Goal: Obtain resource: Download file/media

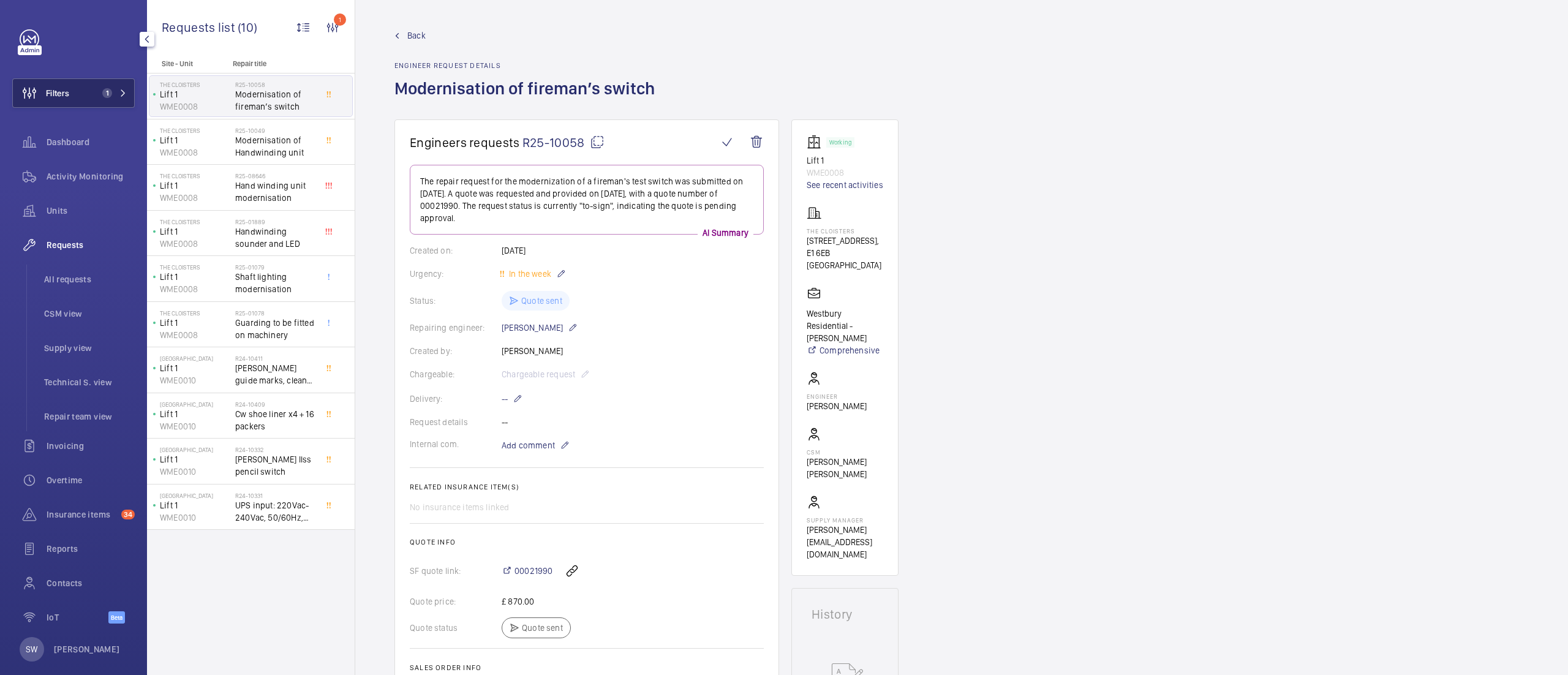
click at [84, 97] on button "Filters 1" at bounding box center [73, 93] width 123 height 30
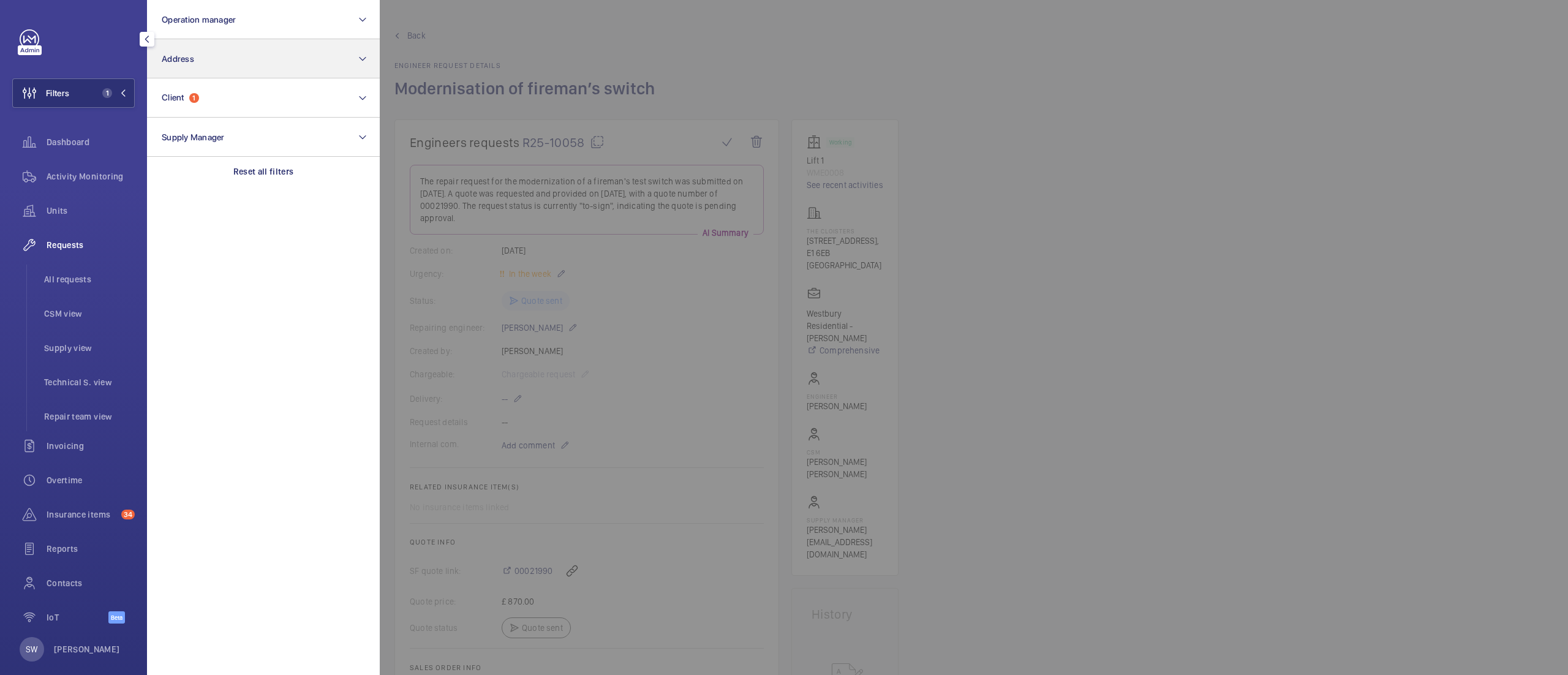
click at [325, 176] on div "Reset all filters" at bounding box center [263, 172] width 232 height 30
drag, startPoint x: 199, startPoint y: 46, endPoint x: 207, endPoint y: 63, distance: 18.8
click at [199, 48] on button "Address" at bounding box center [263, 59] width 232 height 39
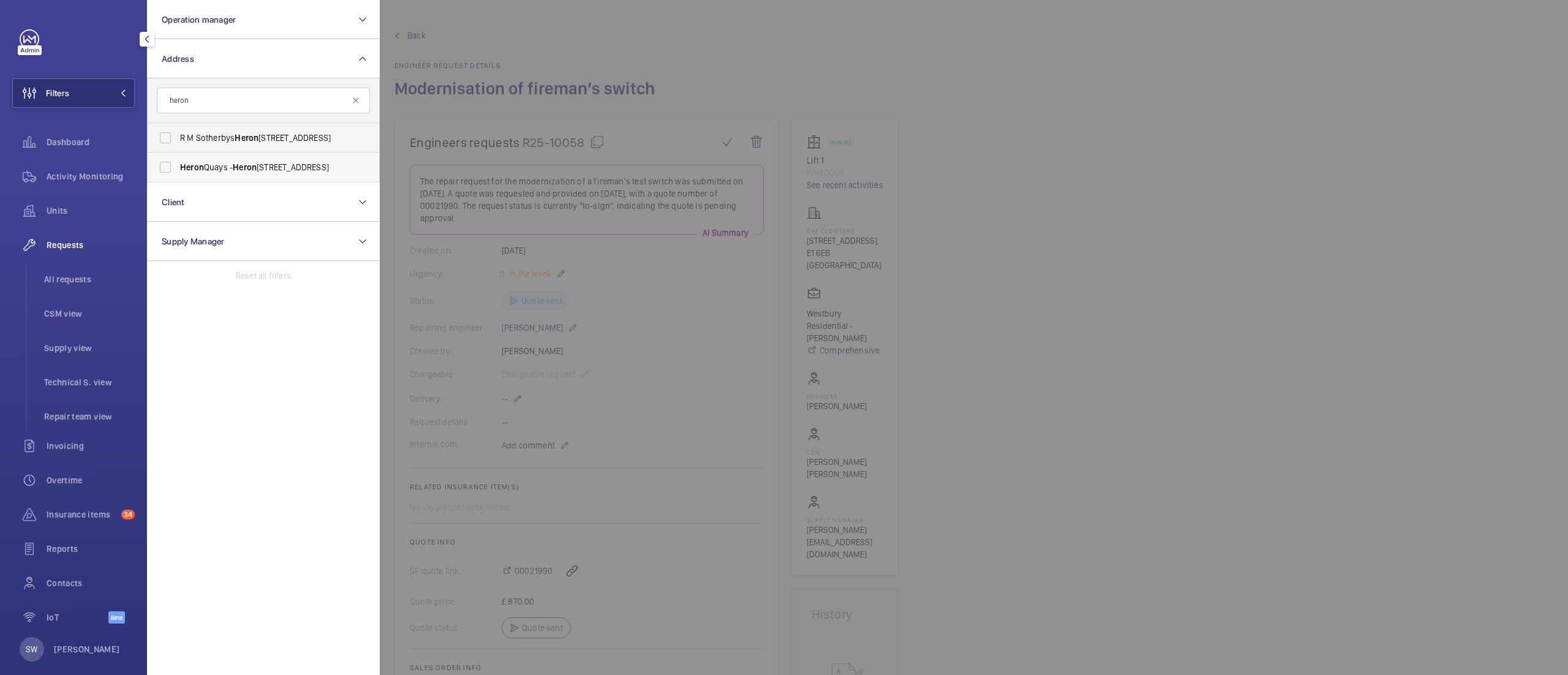
type input "heron"
click at [223, 166] on span "[STREET_ADDRESS]" at bounding box center [265, 167] width 168 height 12
click at [178, 166] on input "[STREET_ADDRESS]" at bounding box center [165, 167] width 25 height 25
checkbox input "true"
click at [103, 169] on div "Activity Monitoring" at bounding box center [73, 176] width 123 height 30
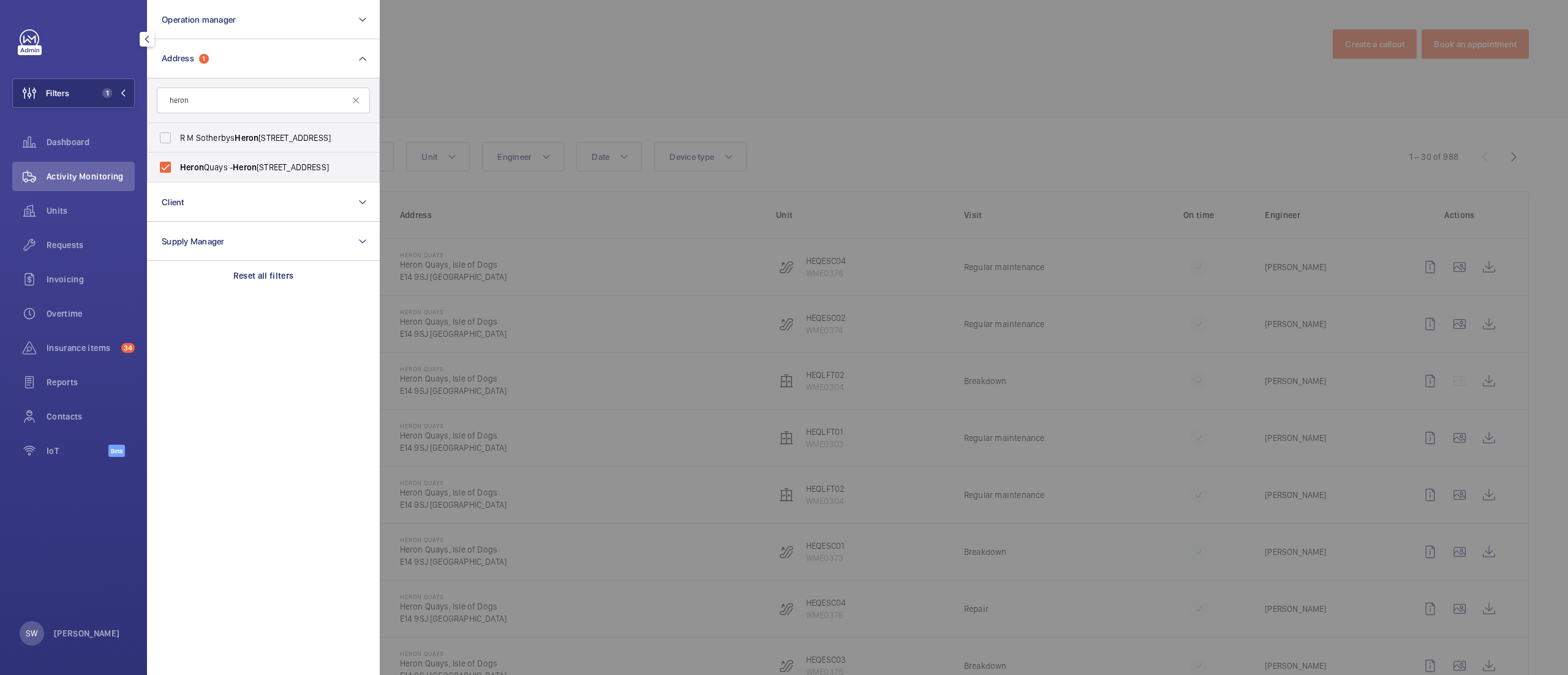
click at [1020, 132] on div at bounding box center [1164, 338] width 1568 height 675
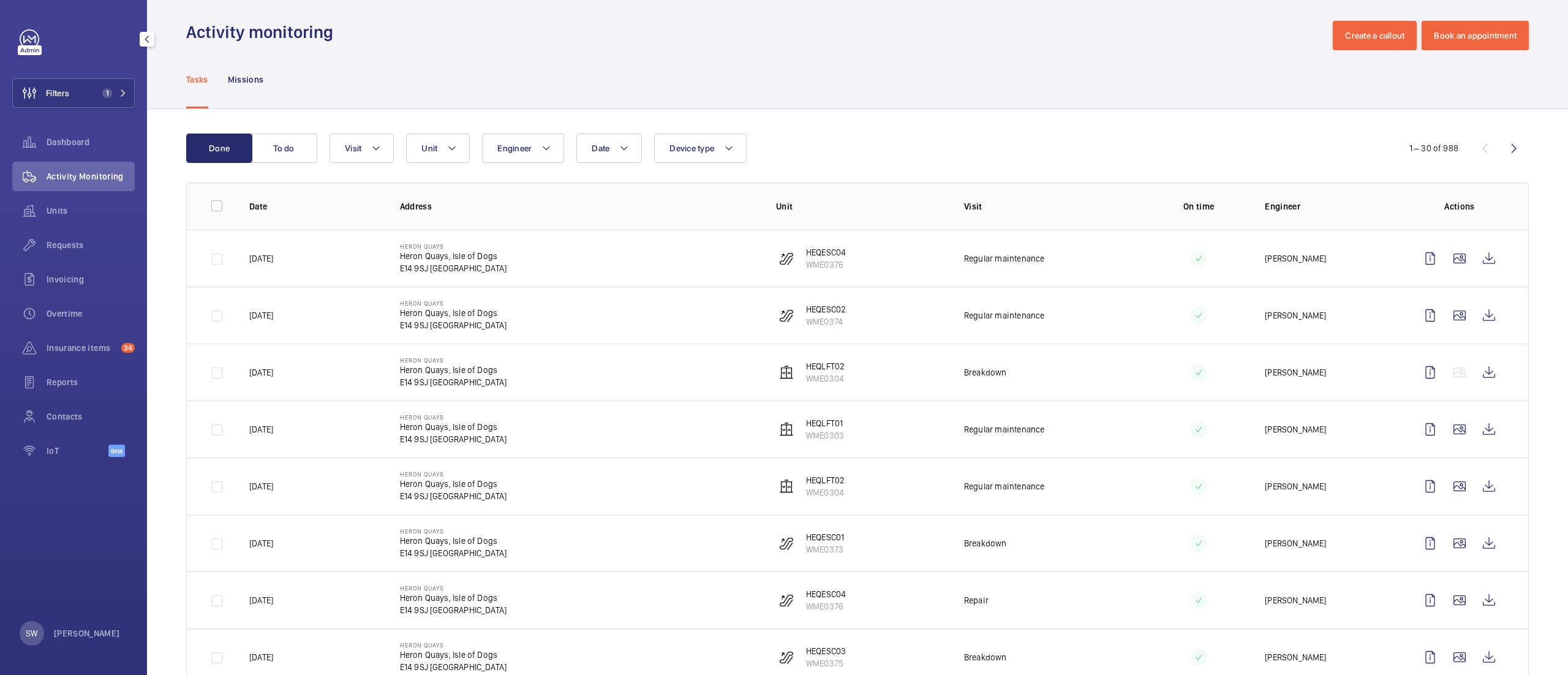
scroll to position [22, 0]
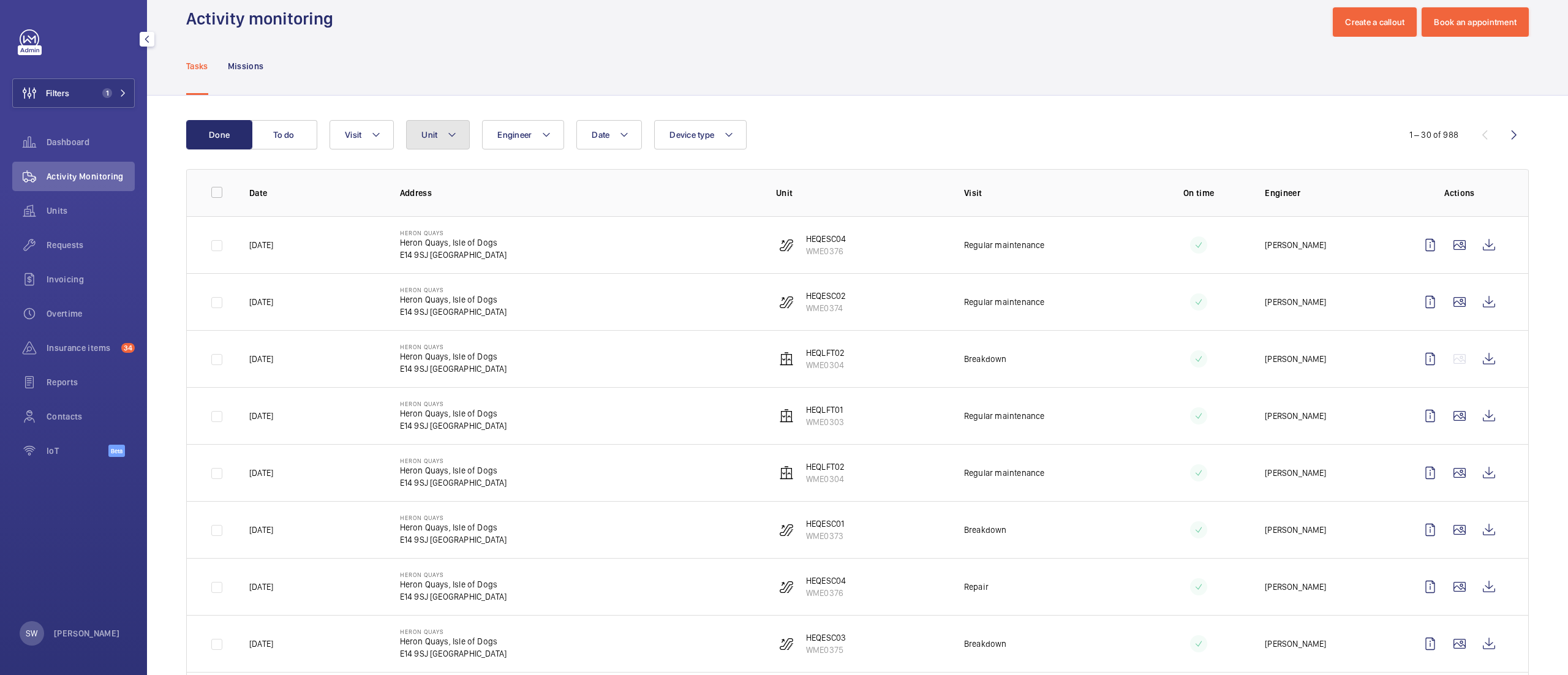
drag, startPoint x: 439, startPoint y: 126, endPoint x: 443, endPoint y: 131, distance: 6.4
click at [440, 126] on button "Unit" at bounding box center [438, 135] width 63 height 30
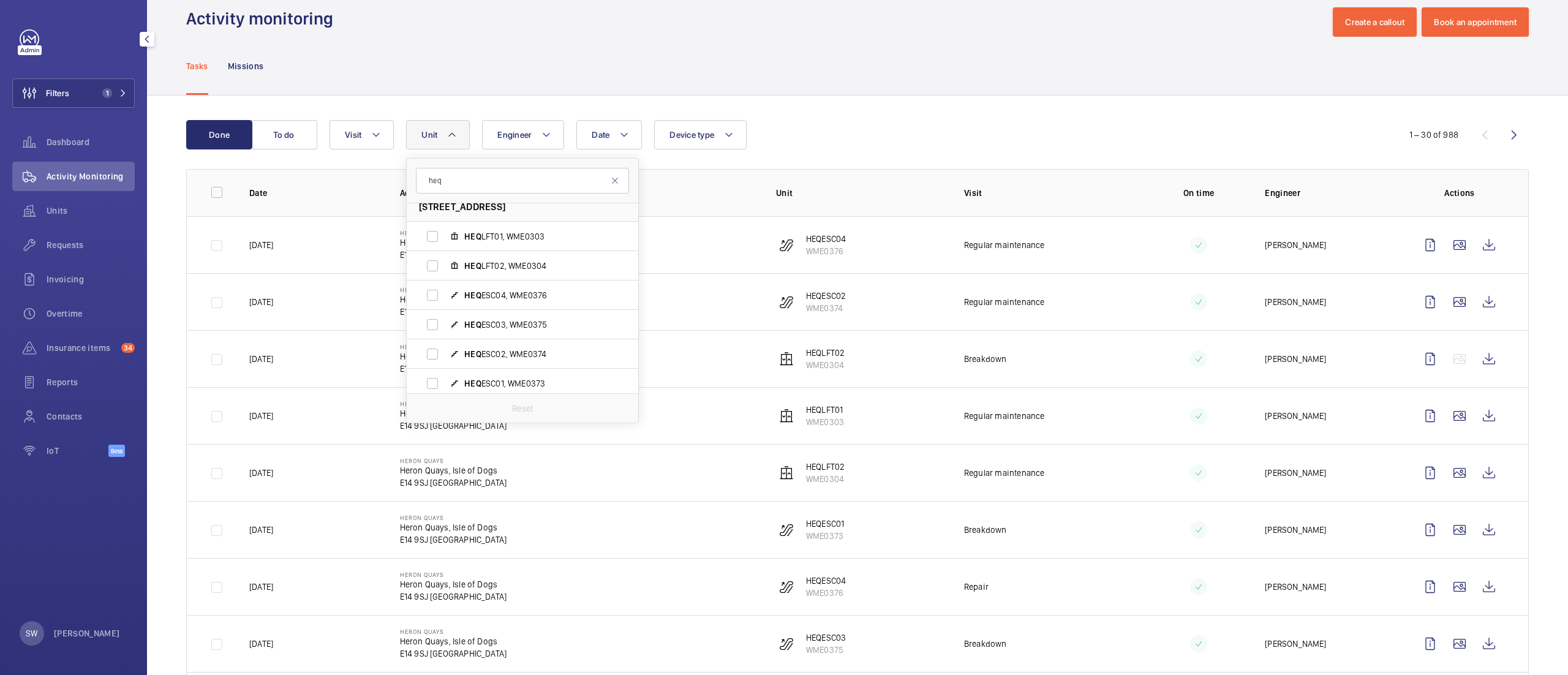
scroll to position [15, 0]
type input "heq"
click at [505, 295] on span "HEQ ESC04, WME0376" at bounding box center [535, 290] width 142 height 12
click at [445, 295] on input "HEQ ESC04, WME0376" at bounding box center [432, 291] width 25 height 25
checkbox input "true"
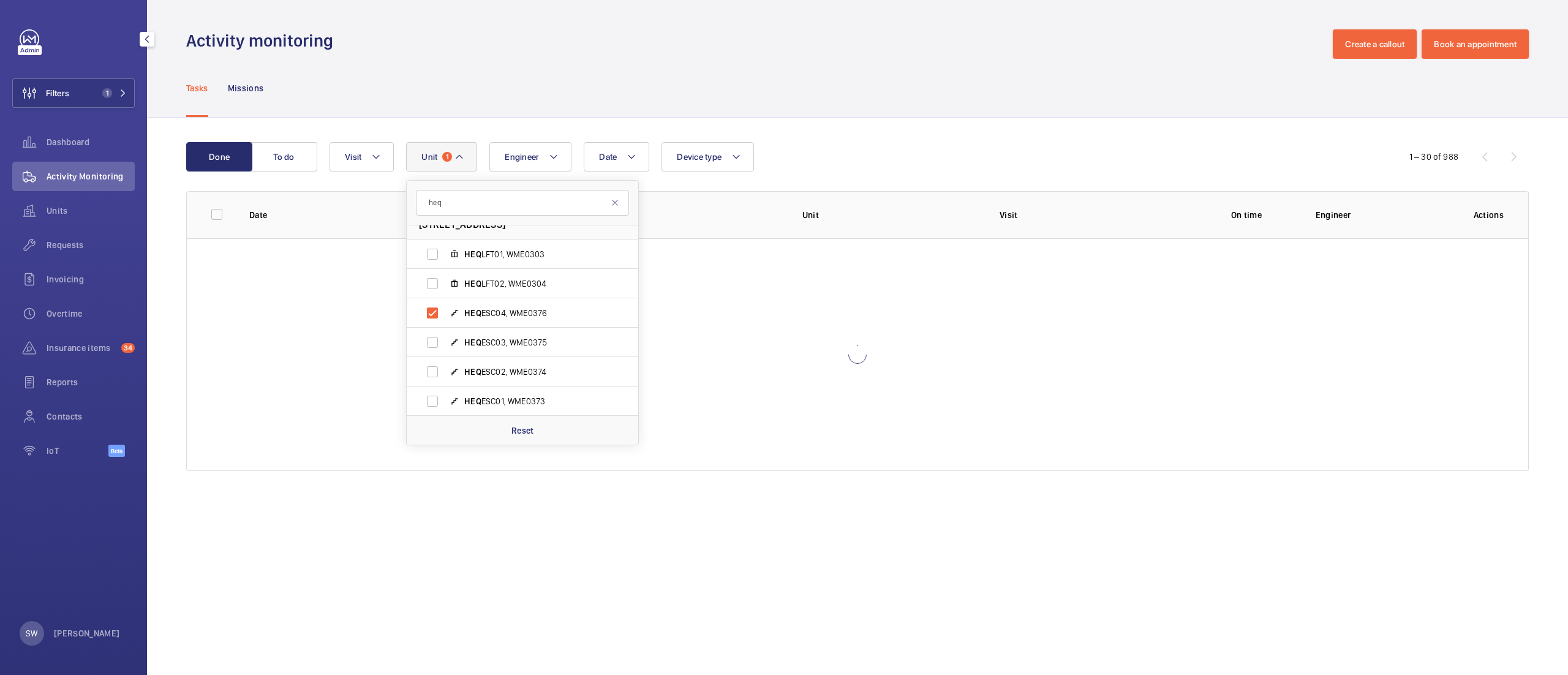
click at [1136, 139] on div "Done To do Date Engineer Unit 1 heq Heron Quays - Heron Quays, [GEOGRAPHIC_DATA…" at bounding box center [857, 309] width 1421 height 383
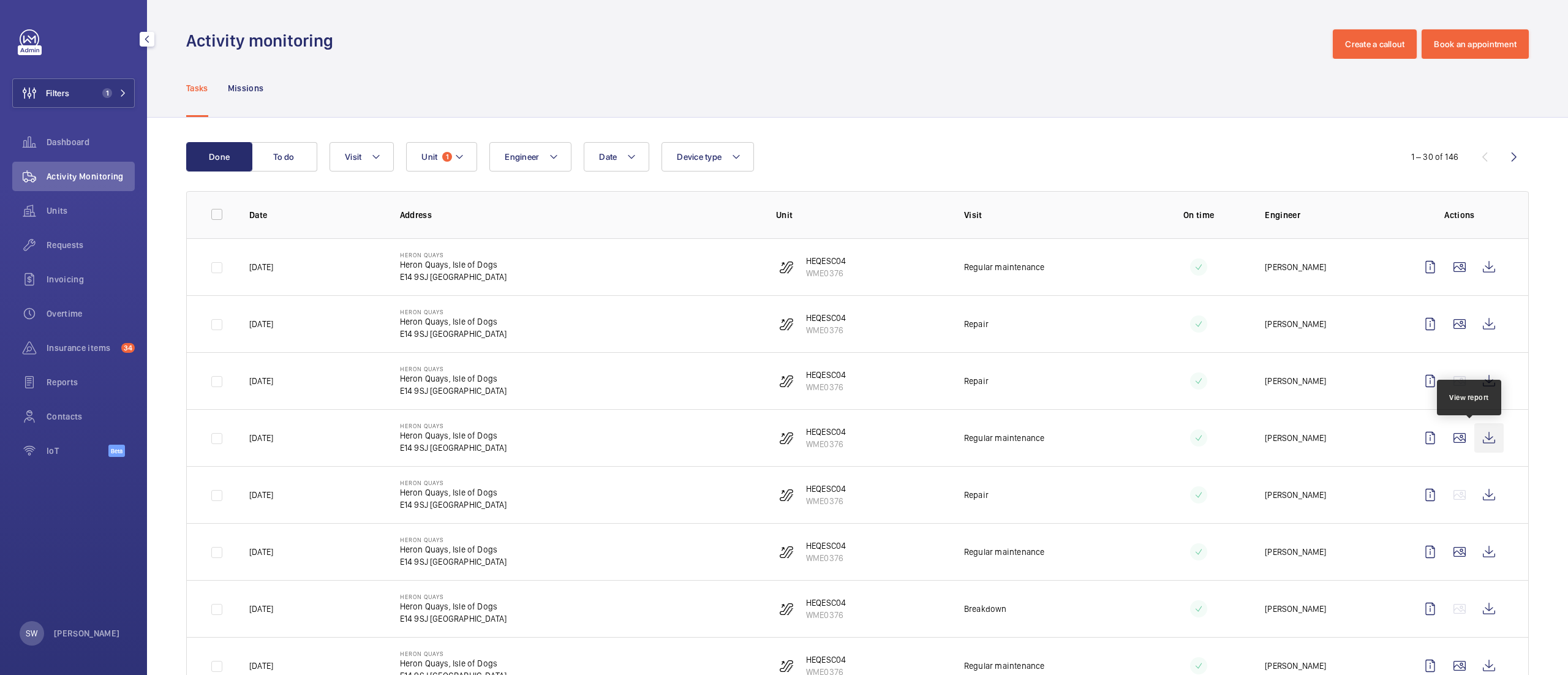
click at [1474, 435] on wm-front-icon-button at bounding box center [1489, 438] width 30 height 30
click at [1474, 556] on wm-front-icon-button at bounding box center [1489, 552] width 30 height 30
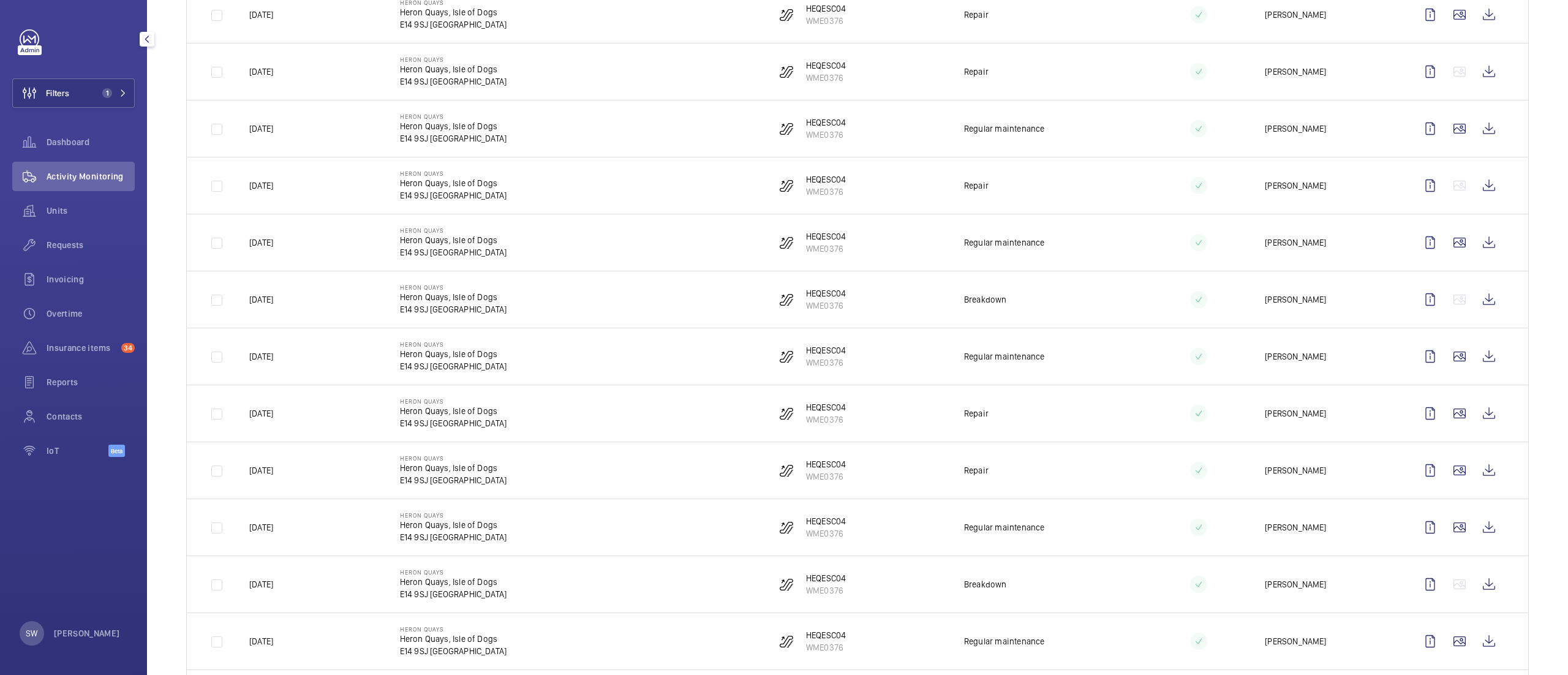
scroll to position [332, 0]
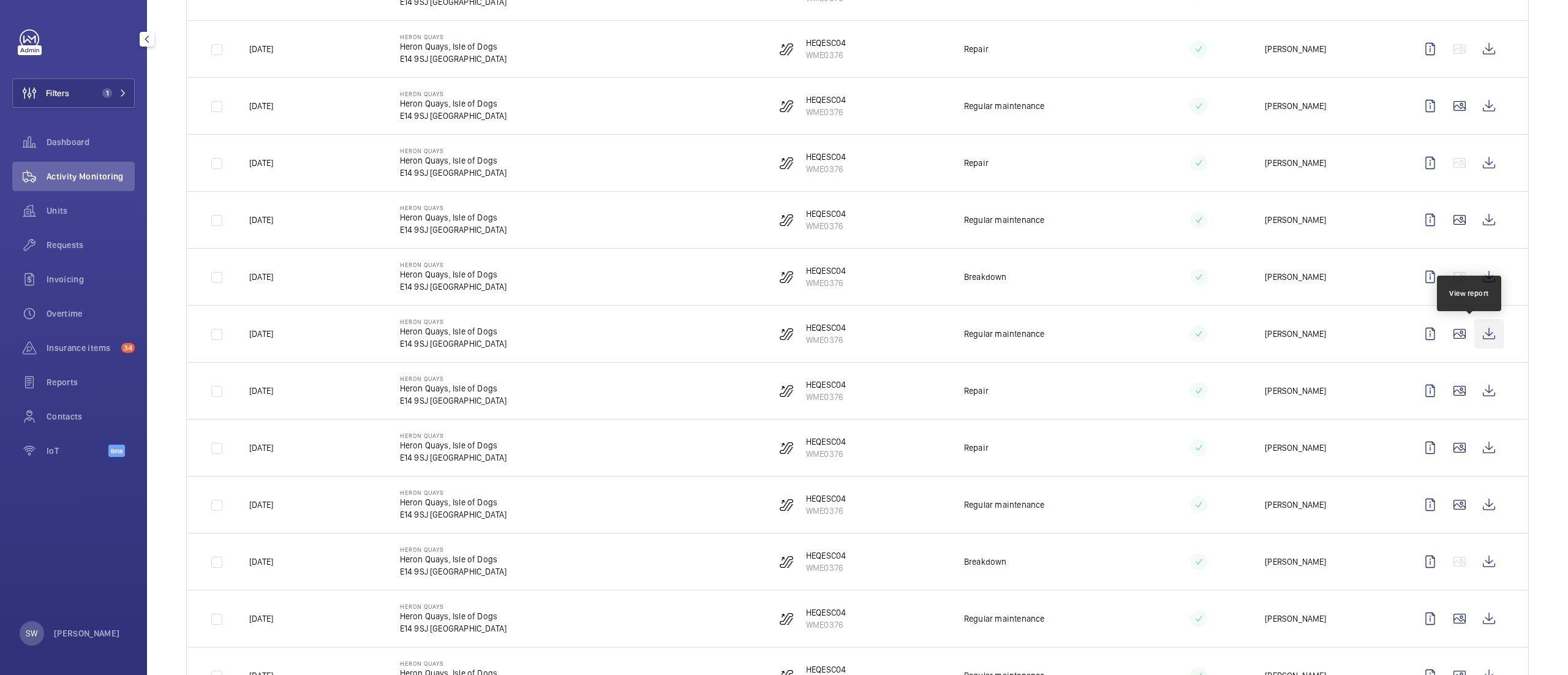
click at [1479, 337] on wm-front-icon-button at bounding box center [1489, 333] width 30 height 30
click at [1474, 506] on wm-front-icon-button at bounding box center [1489, 504] width 30 height 30
click at [82, 249] on span "Requests" at bounding box center [91, 245] width 88 height 12
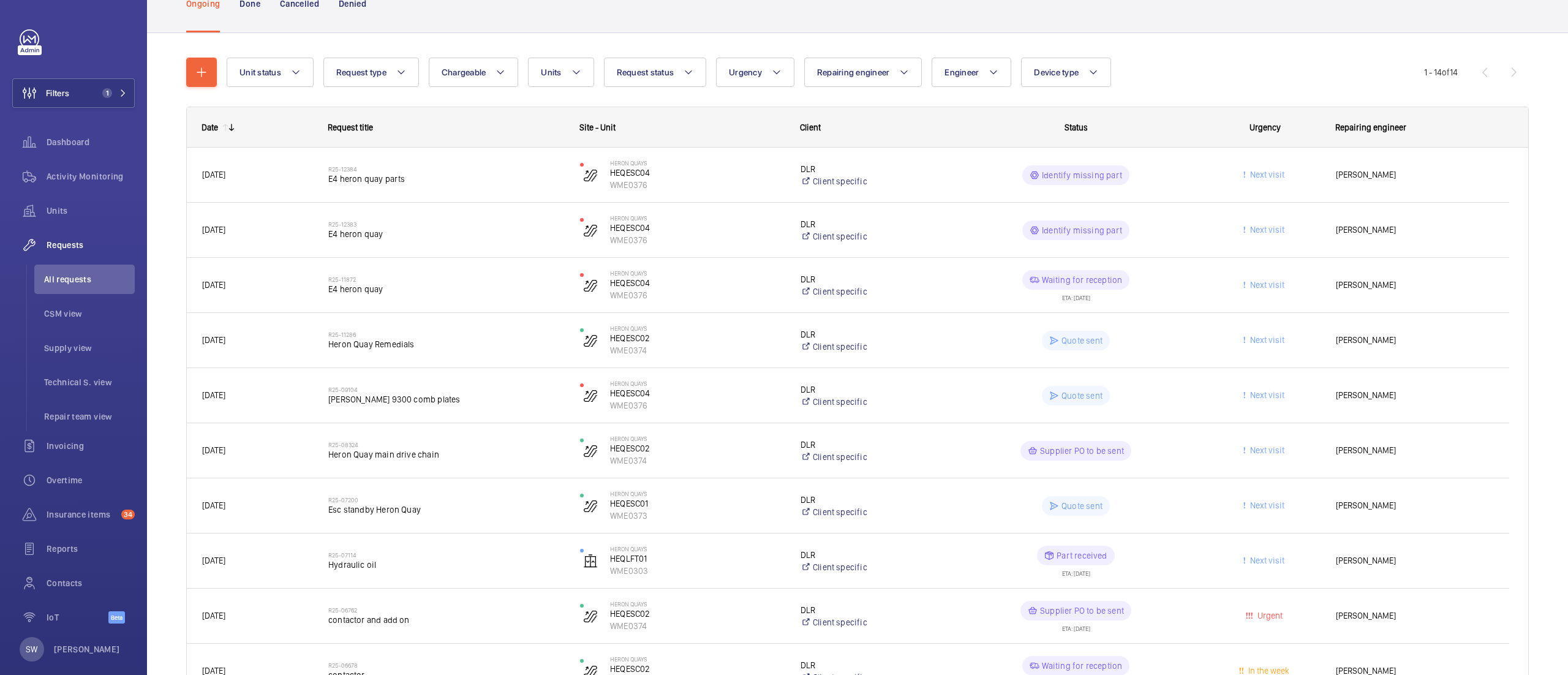
scroll to position [115, 0]
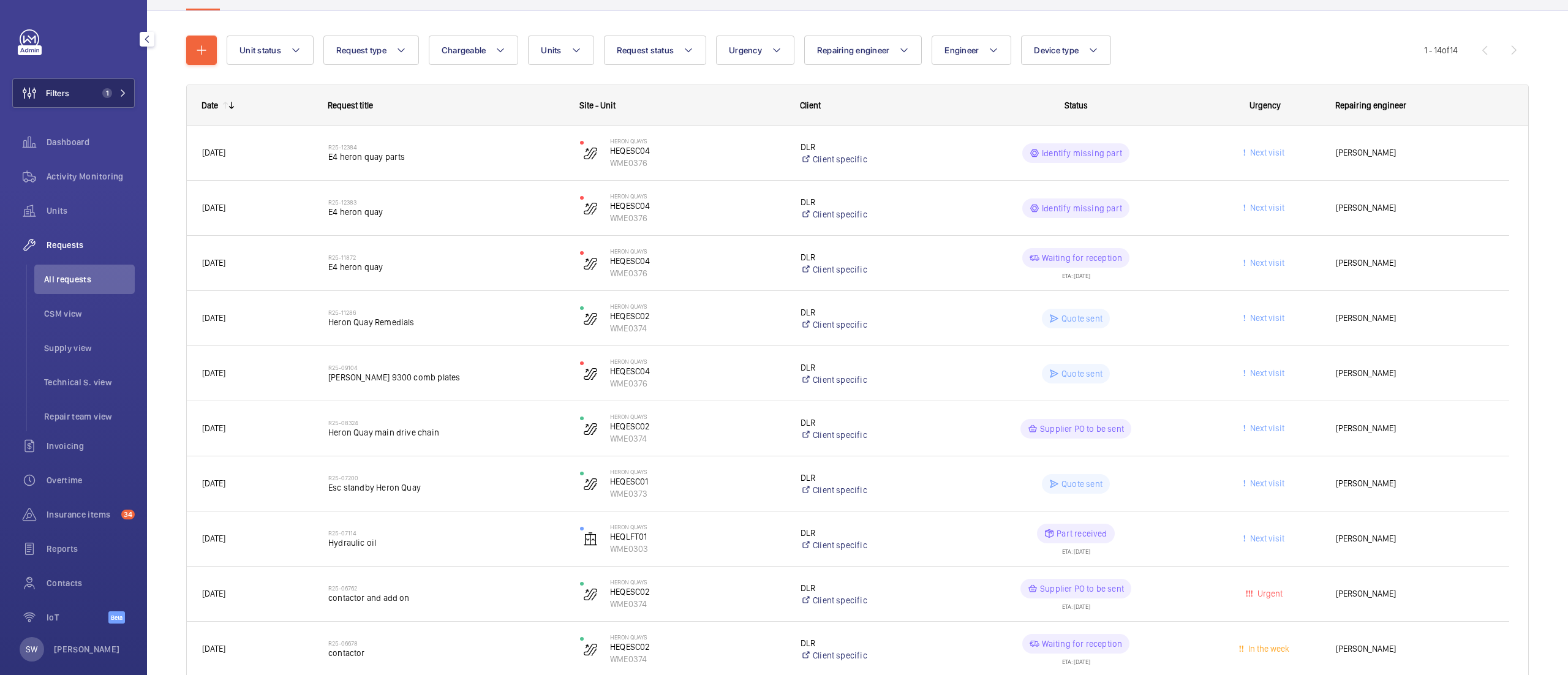
click at [119, 85] on button "Filters 1" at bounding box center [73, 93] width 123 height 30
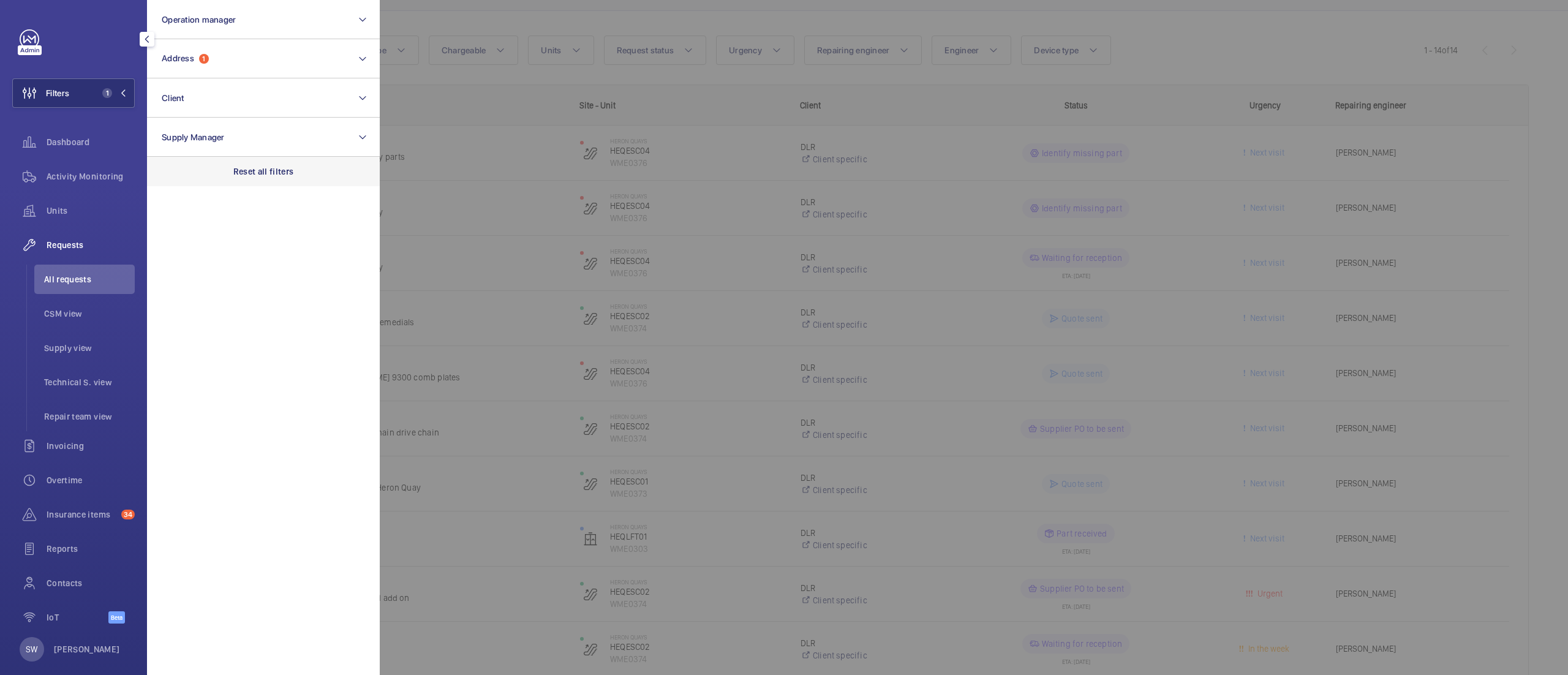
click at [277, 164] on div "Reset all filters" at bounding box center [263, 172] width 232 height 30
click at [227, 75] on button "Address" at bounding box center [263, 59] width 232 height 39
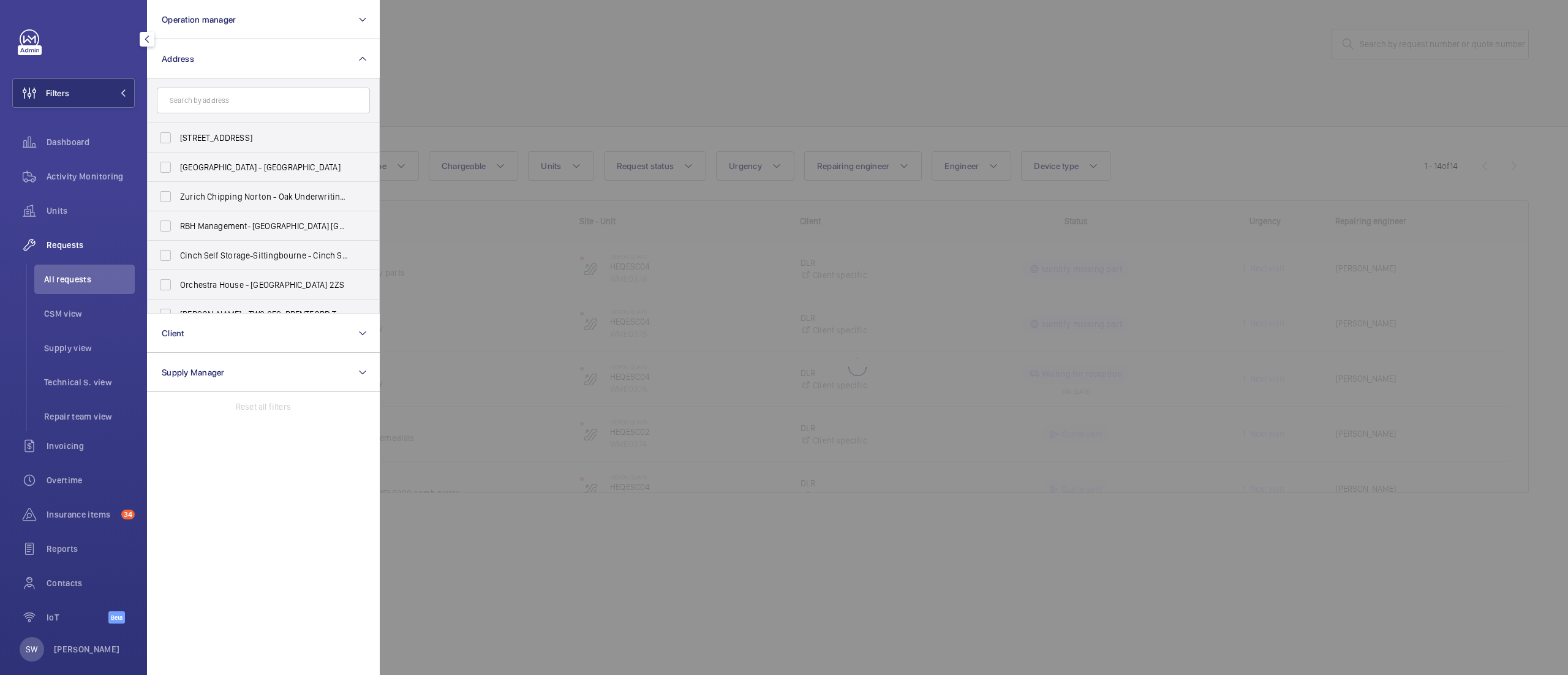
click at [239, 95] on input "text" at bounding box center [264, 100] width 213 height 26
click at [239, 69] on button "Address" at bounding box center [263, 59] width 232 height 39
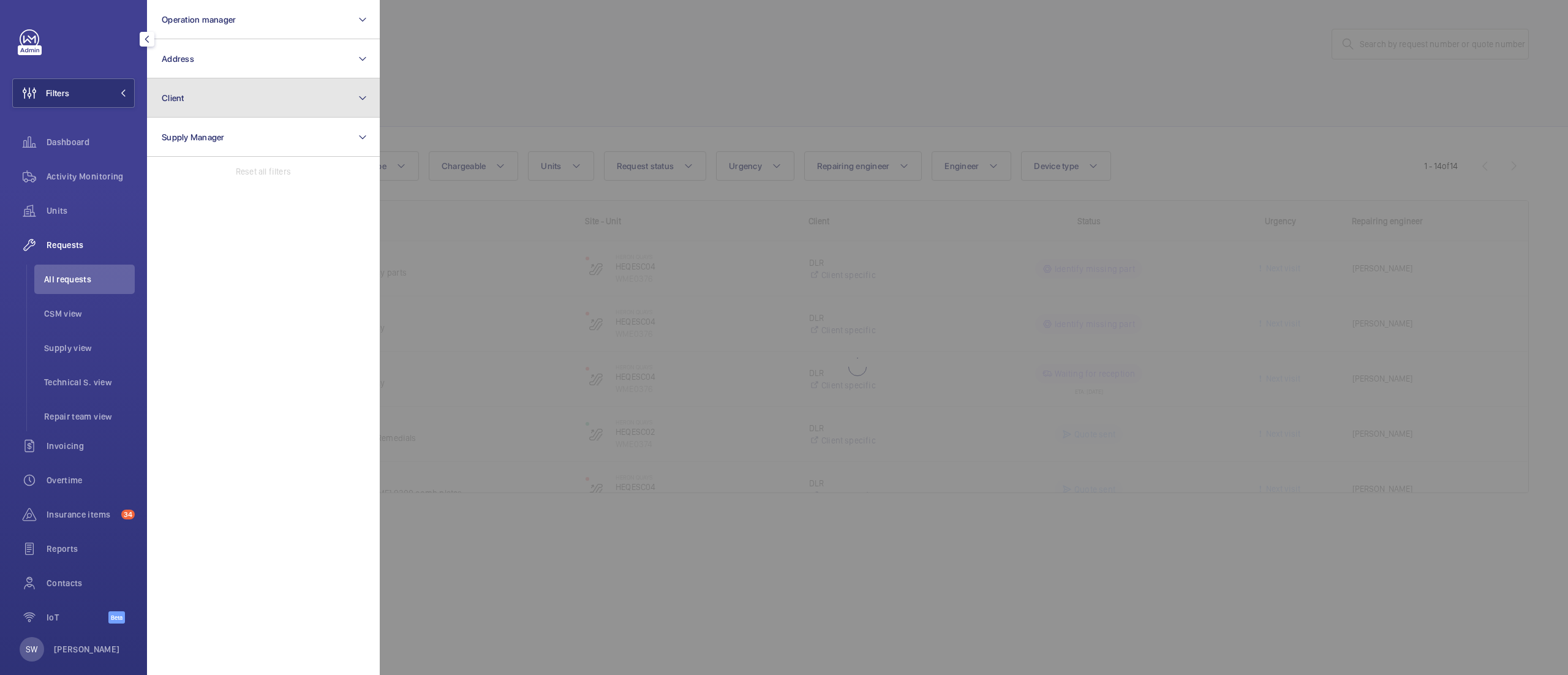
click at [234, 95] on button "Client" at bounding box center [263, 98] width 232 height 39
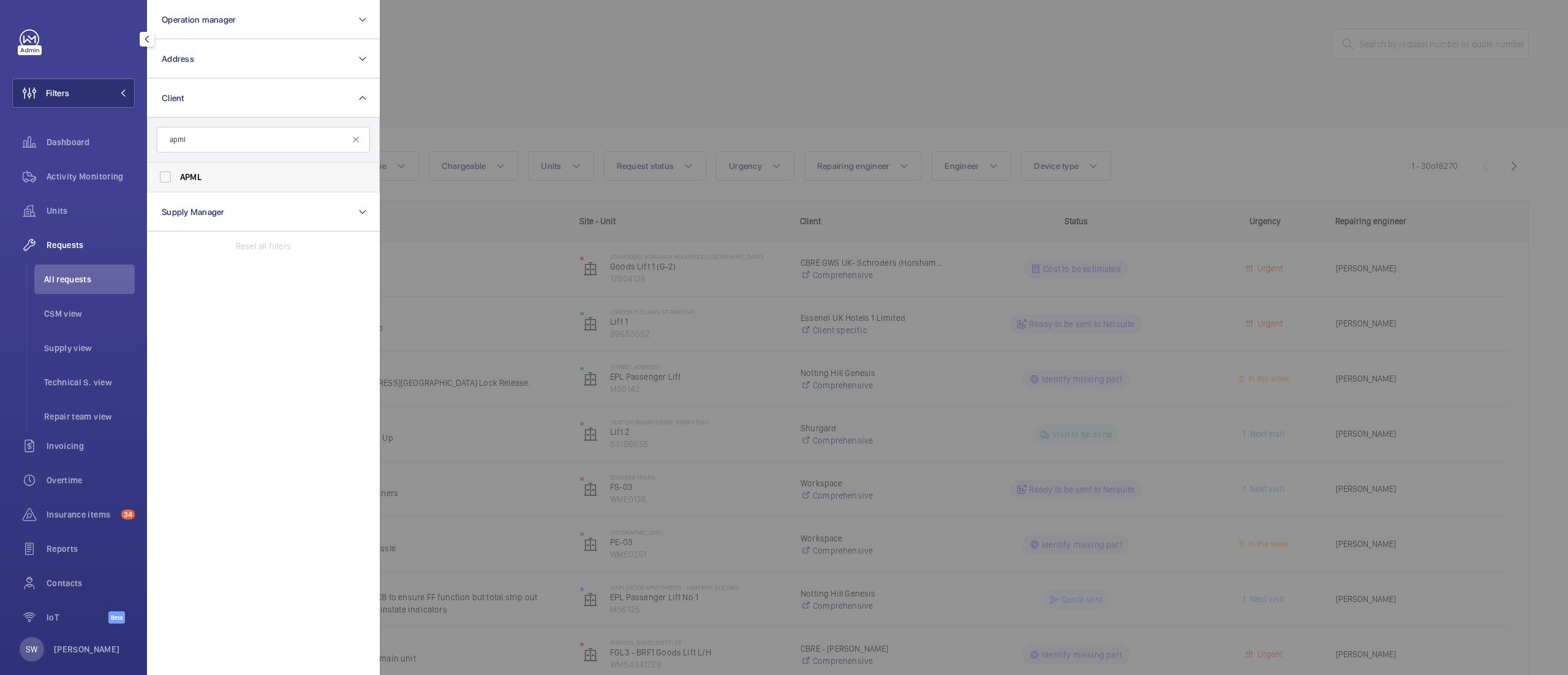
type input "apml"
click at [193, 182] on span "APML" at bounding box center [191, 177] width 22 height 10
click at [178, 183] on input "APML" at bounding box center [165, 177] width 25 height 25
checkbox input "true"
click at [707, 79] on div at bounding box center [1164, 338] width 1568 height 675
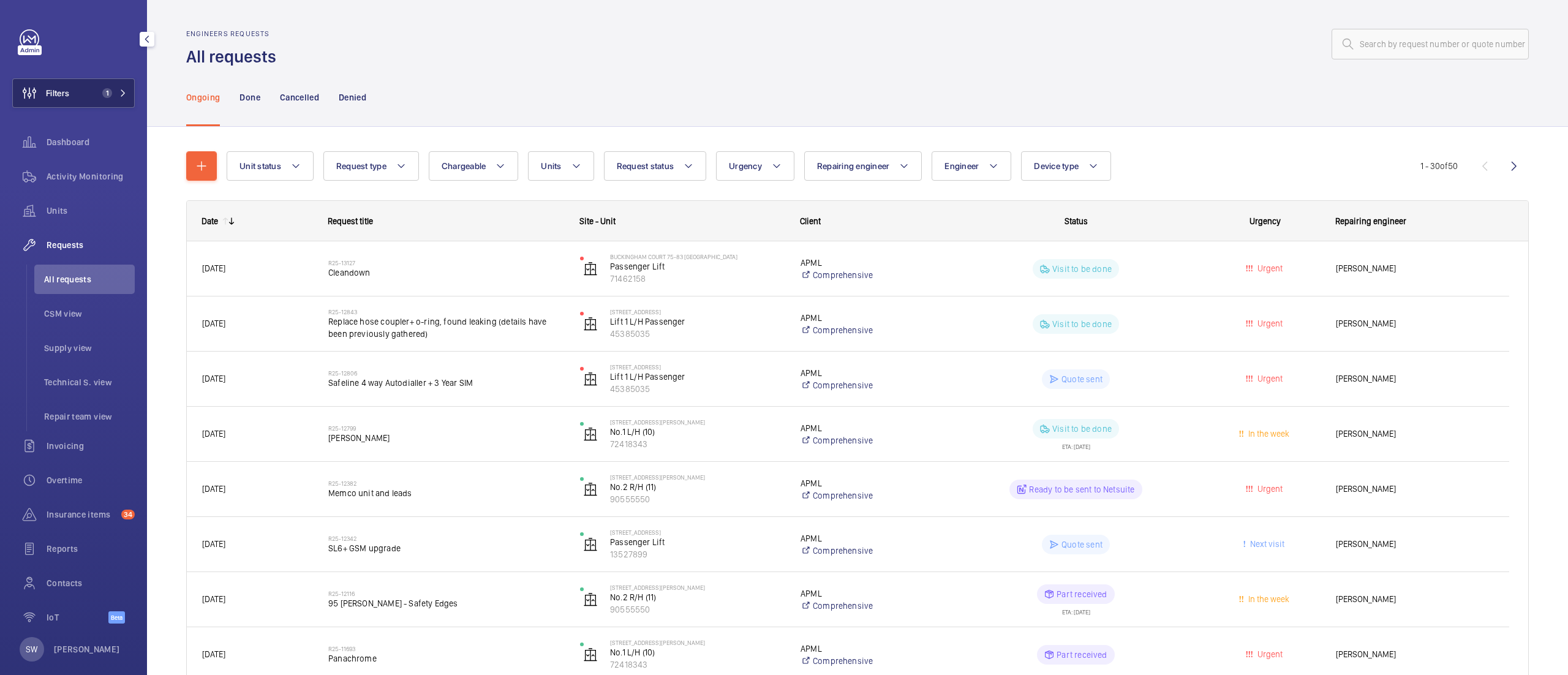
click at [69, 90] on span "Filters" at bounding box center [57, 93] width 23 height 12
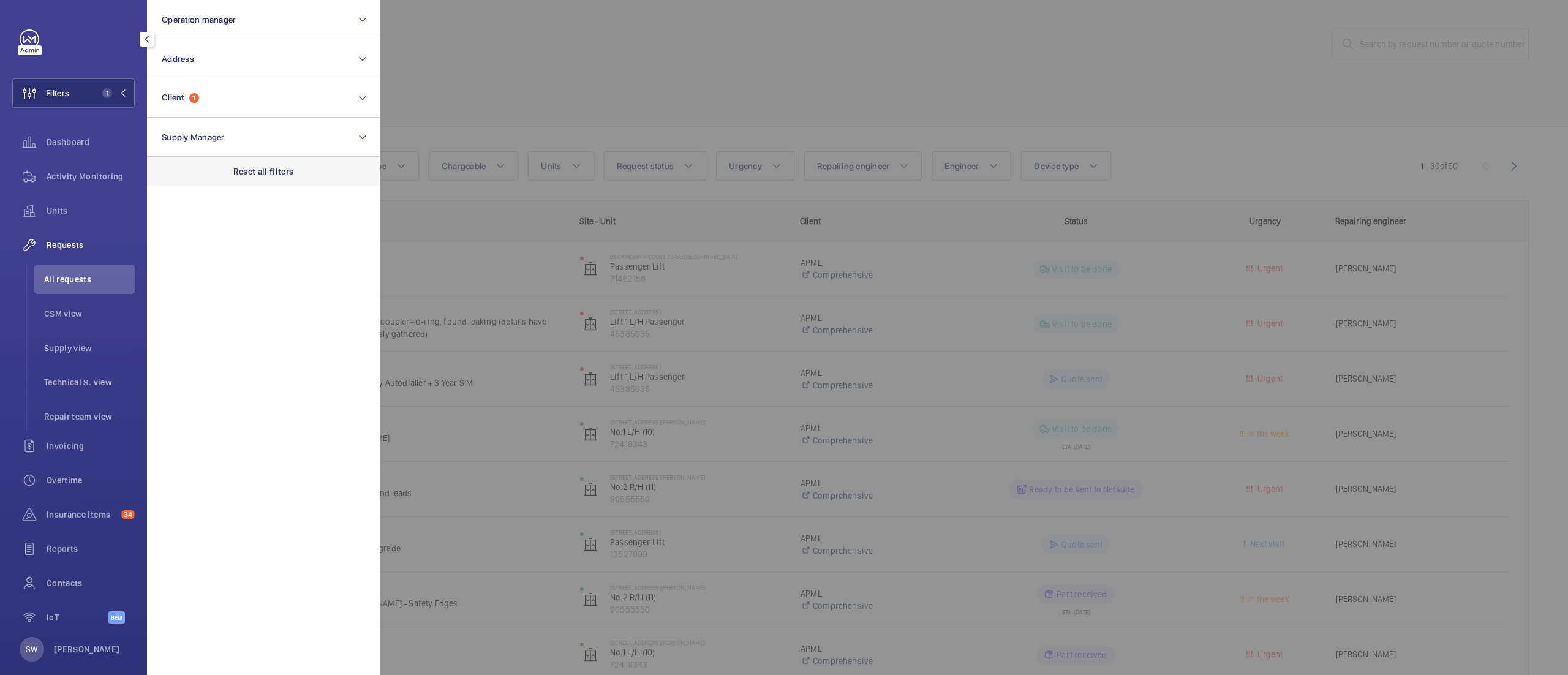
click at [281, 183] on div "Reset all filters" at bounding box center [263, 172] width 232 height 30
click at [228, 107] on button "Client" at bounding box center [263, 98] width 232 height 39
type input "homerton"
click at [219, 185] on label "CBRE GWS UK- [GEOGRAPHIC_DATA] (Critical)" at bounding box center [254, 176] width 213 height 30
click at [178, 185] on input "CBRE GWS UK- [GEOGRAPHIC_DATA] (Critical)" at bounding box center [165, 177] width 25 height 25
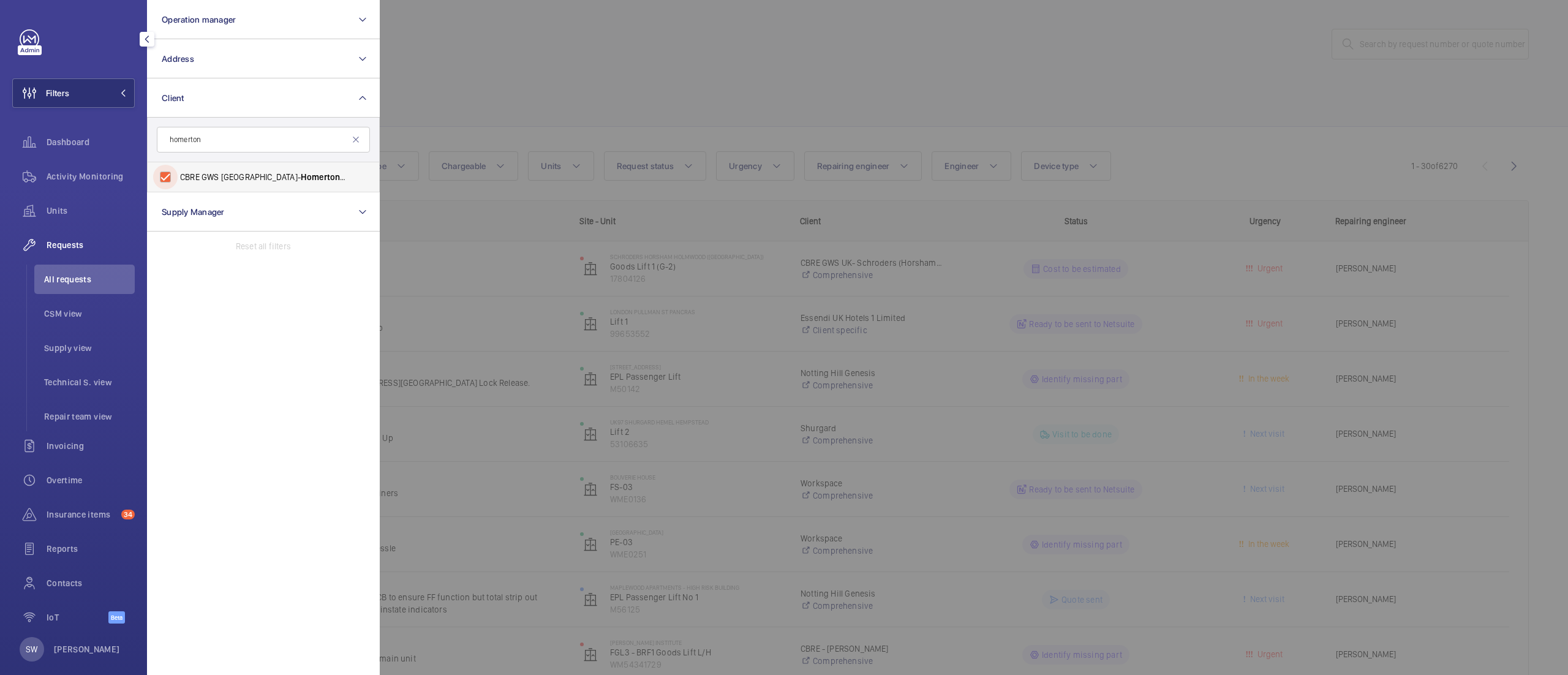
checkbox input "true"
click at [79, 142] on span "Dashboard" at bounding box center [91, 142] width 88 height 12
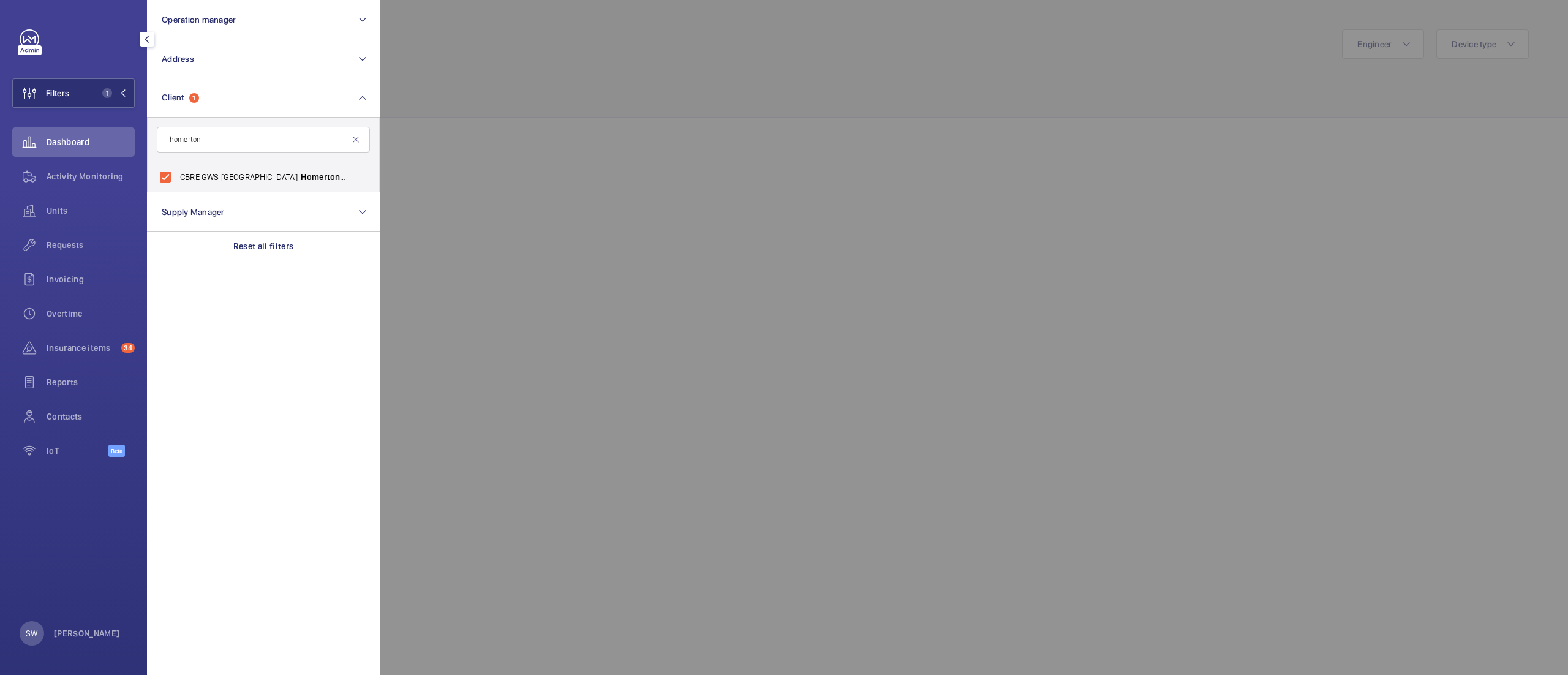
click at [513, 103] on div at bounding box center [1164, 338] width 1568 height 675
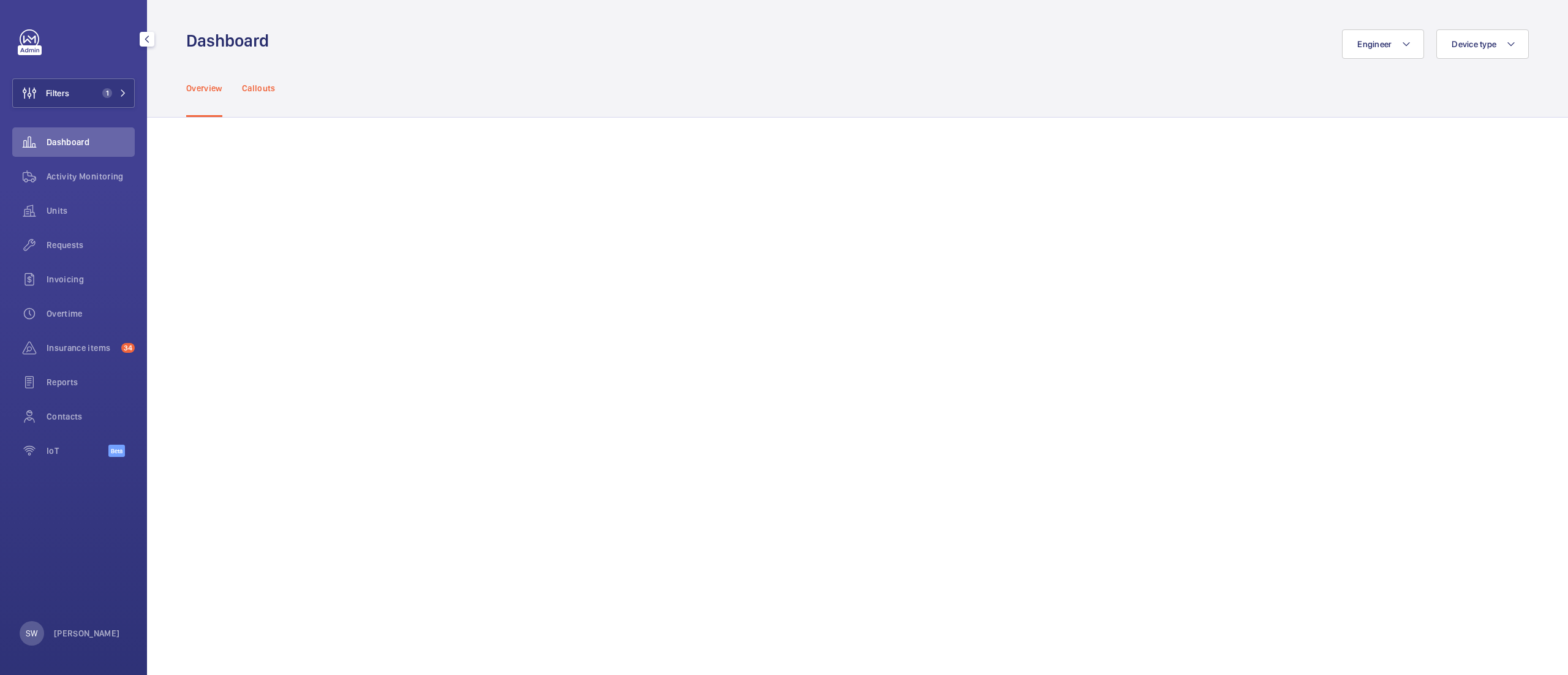
click at [260, 92] on p "Callouts" at bounding box center [259, 87] width 34 height 12
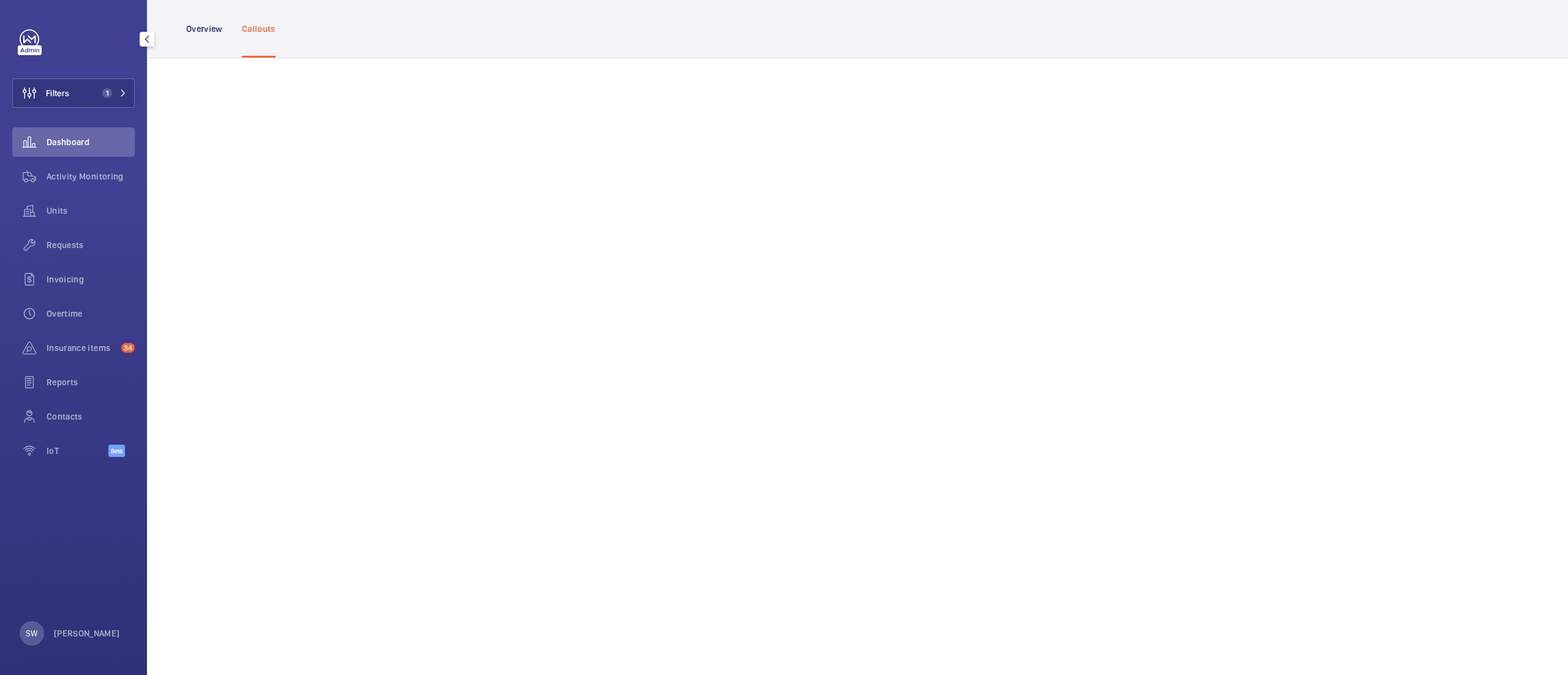
scroll to position [564, 0]
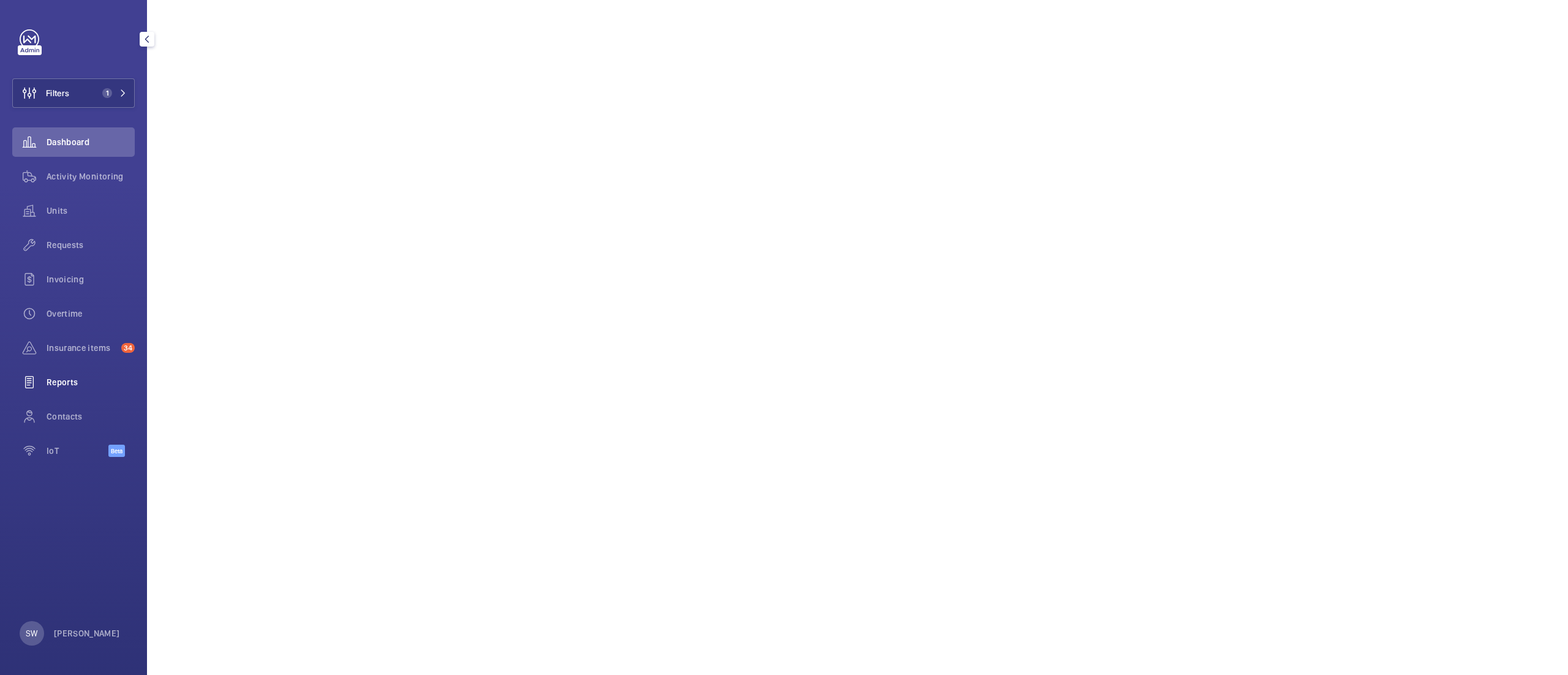
click at [79, 378] on span "Reports" at bounding box center [91, 382] width 88 height 12
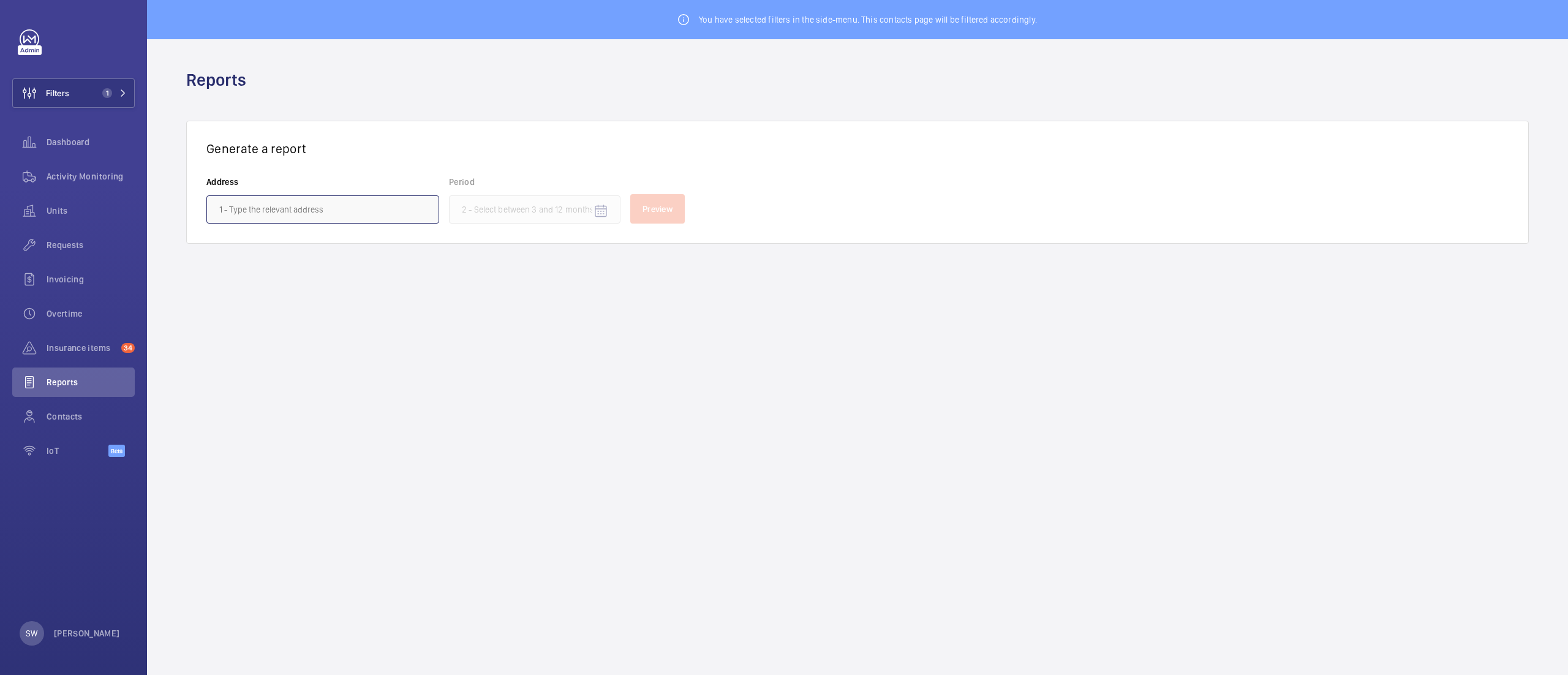
drag, startPoint x: 312, startPoint y: 210, endPoint x: 317, endPoint y: 214, distance: 6.4
click at [314, 212] on input "text" at bounding box center [323, 209] width 232 height 28
click at [375, 241] on span "[GEOGRAPHIC_DATA] - [GEOGRAPHIC_DATA], [GEOGRAPHIC_DATA]" at bounding box center [323, 245] width 207 height 12
type input "[GEOGRAPHIC_DATA] - [GEOGRAPHIC_DATA], [GEOGRAPHIC_DATA]"
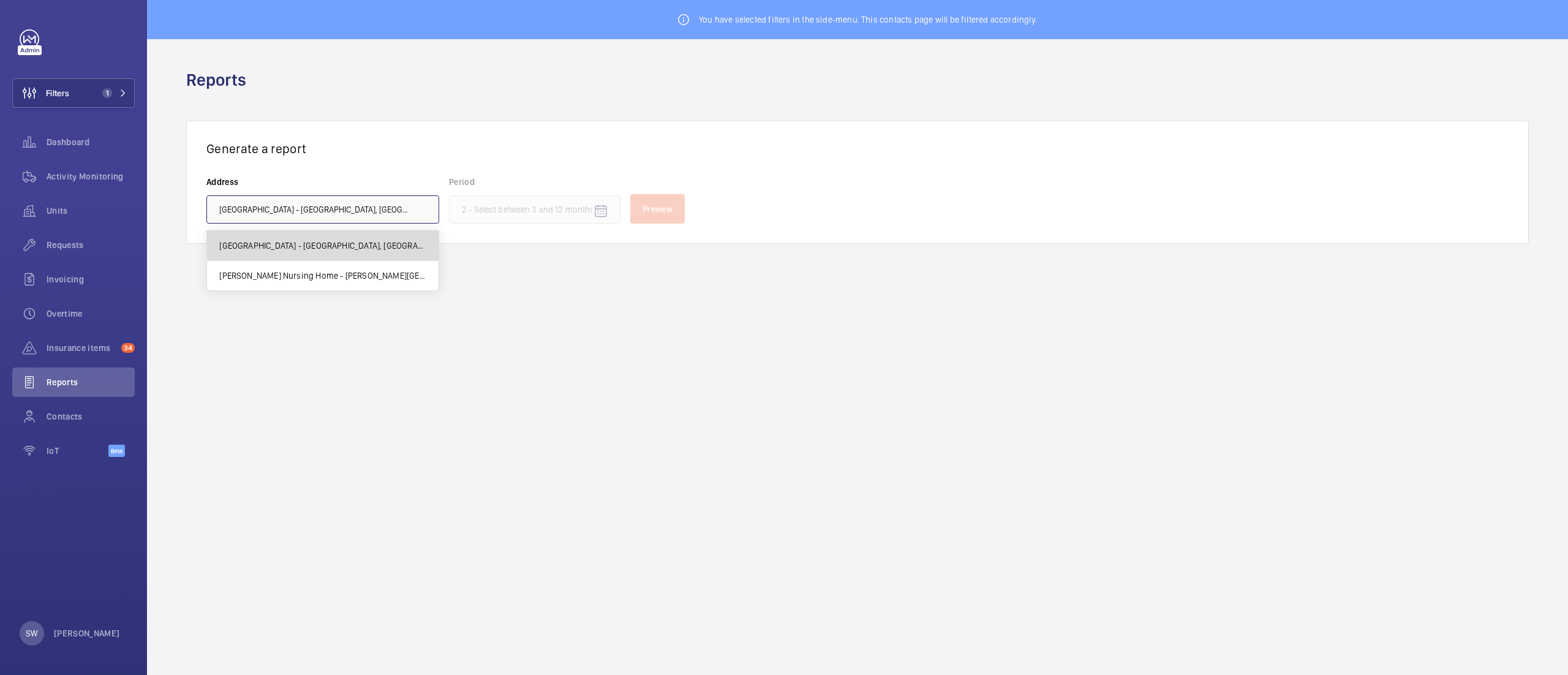
scroll to position [0, 17]
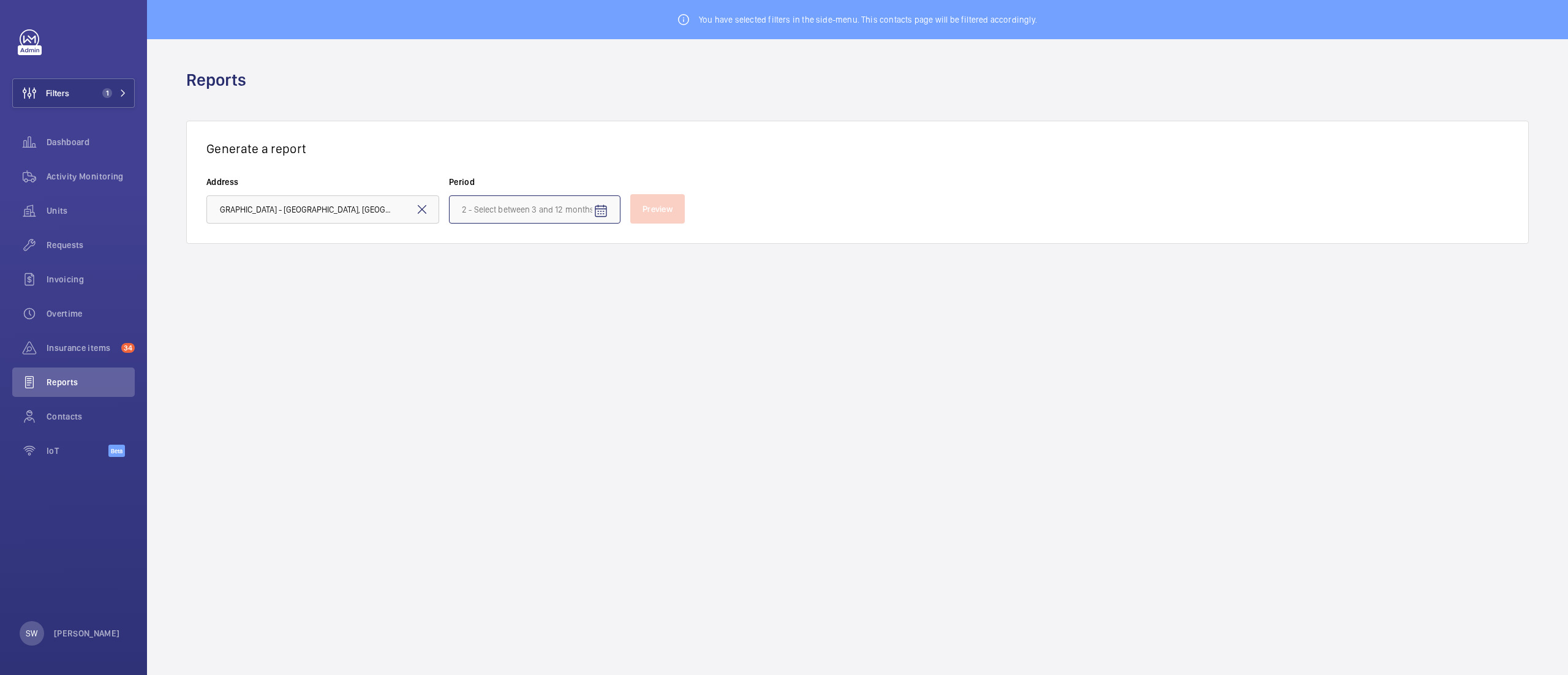
click at [533, 212] on input at bounding box center [535, 209] width 172 height 28
click at [586, 322] on span "[DATE]" at bounding box center [593, 327] width 50 height 29
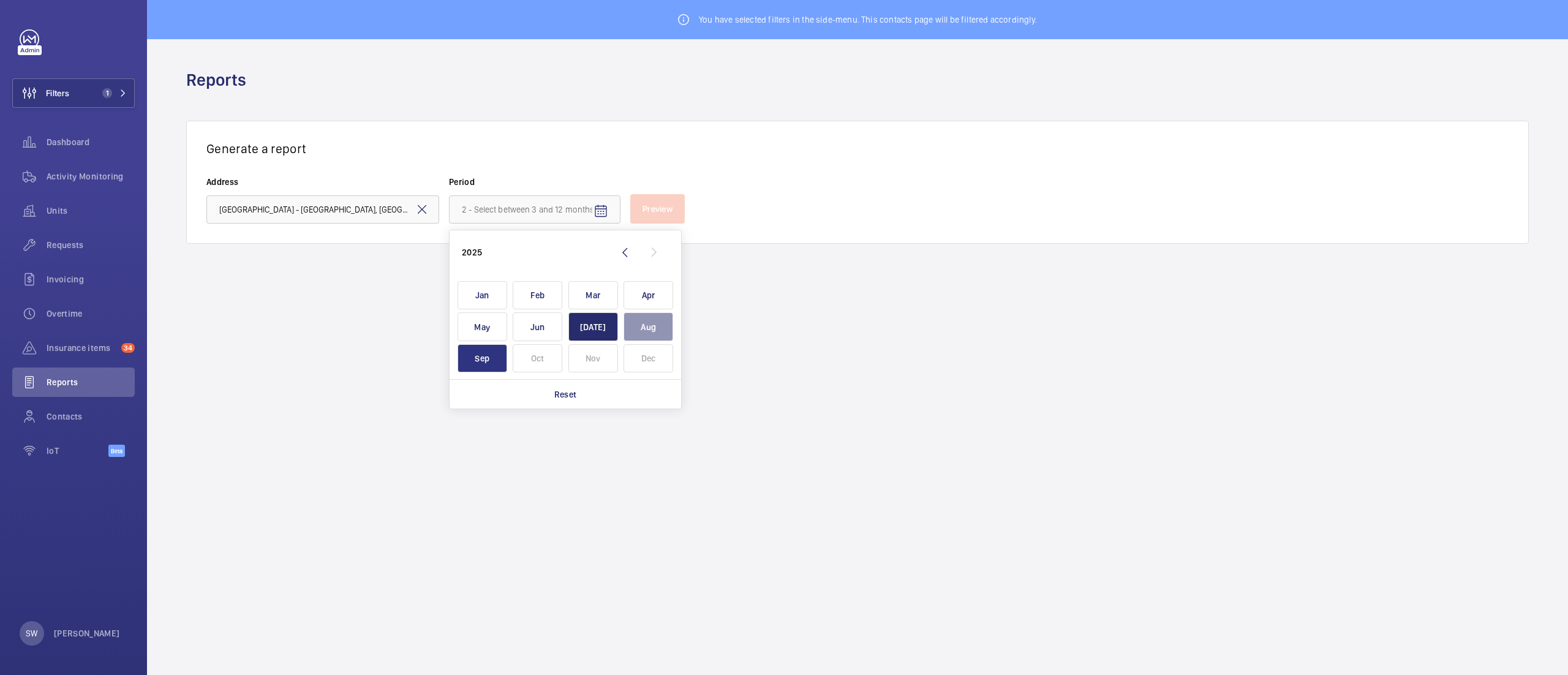
click at [487, 355] on span "Sep" at bounding box center [483, 358] width 50 height 29
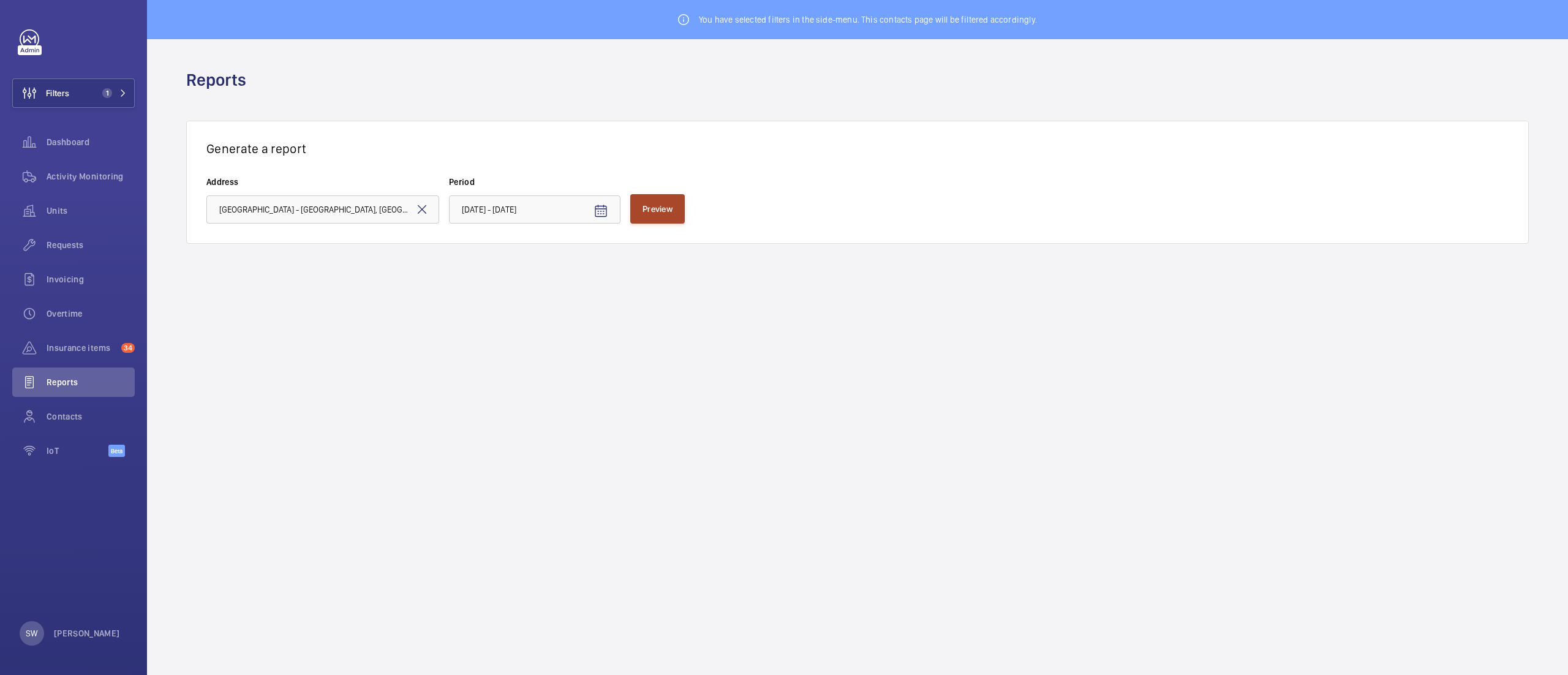
click at [669, 208] on span "Preview" at bounding box center [657, 208] width 30 height 10
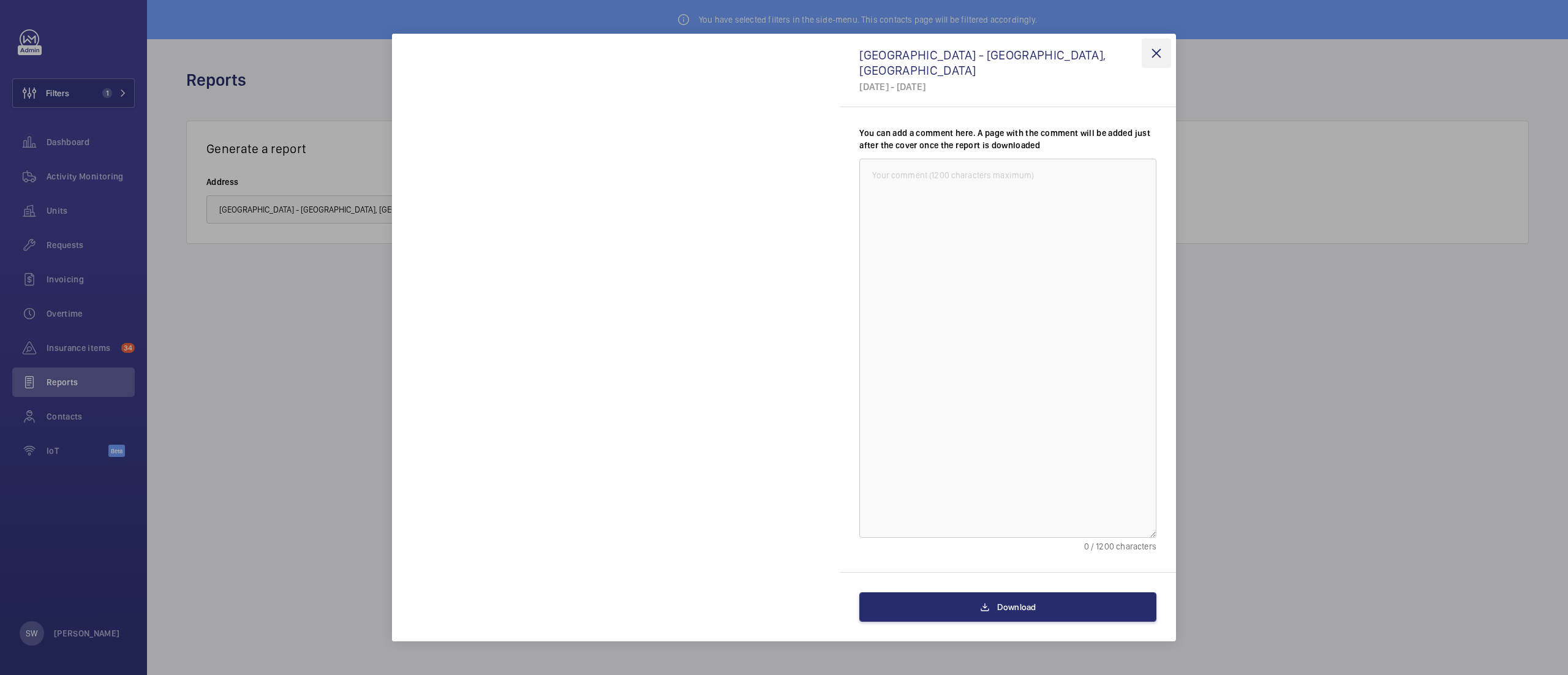
click at [1151, 53] on wm-front-icon-button at bounding box center [1156, 53] width 30 height 30
click at [515, 207] on input "[DATE] - [DATE]" at bounding box center [535, 209] width 172 height 28
click at [494, 208] on input "[DATE] - [DATE]" at bounding box center [535, 209] width 172 height 28
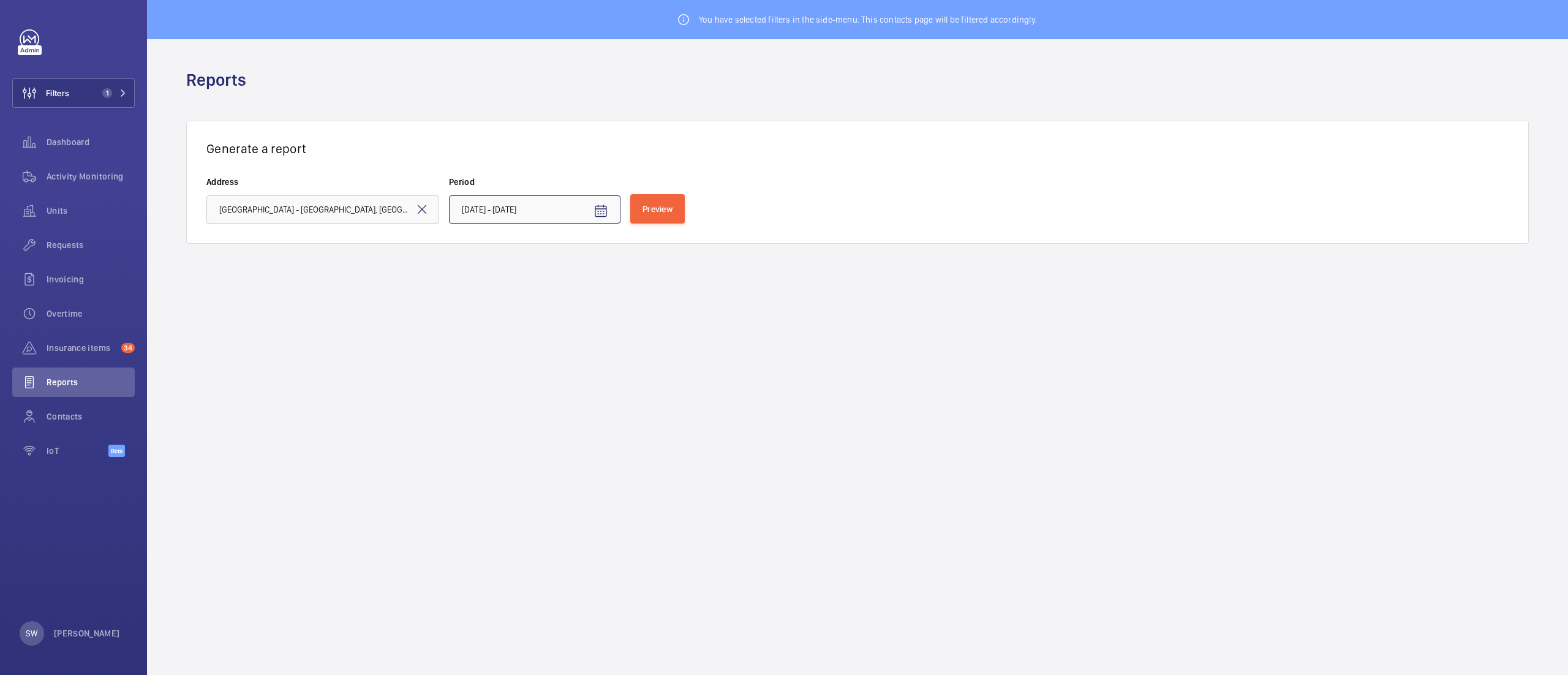
click at [538, 210] on input "[DATE] - [DATE]" at bounding box center [535, 209] width 172 height 28
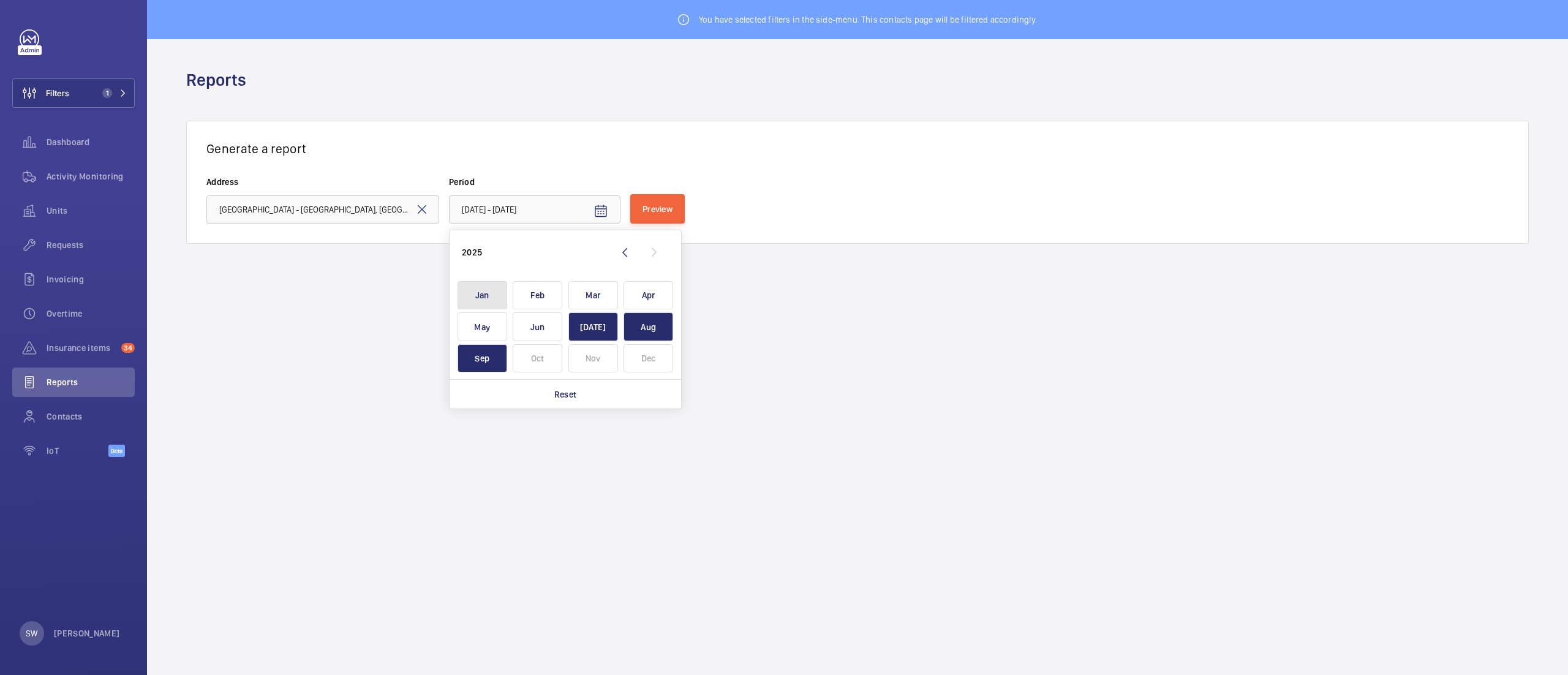
click at [481, 293] on span "Jan" at bounding box center [483, 296] width 50 height 29
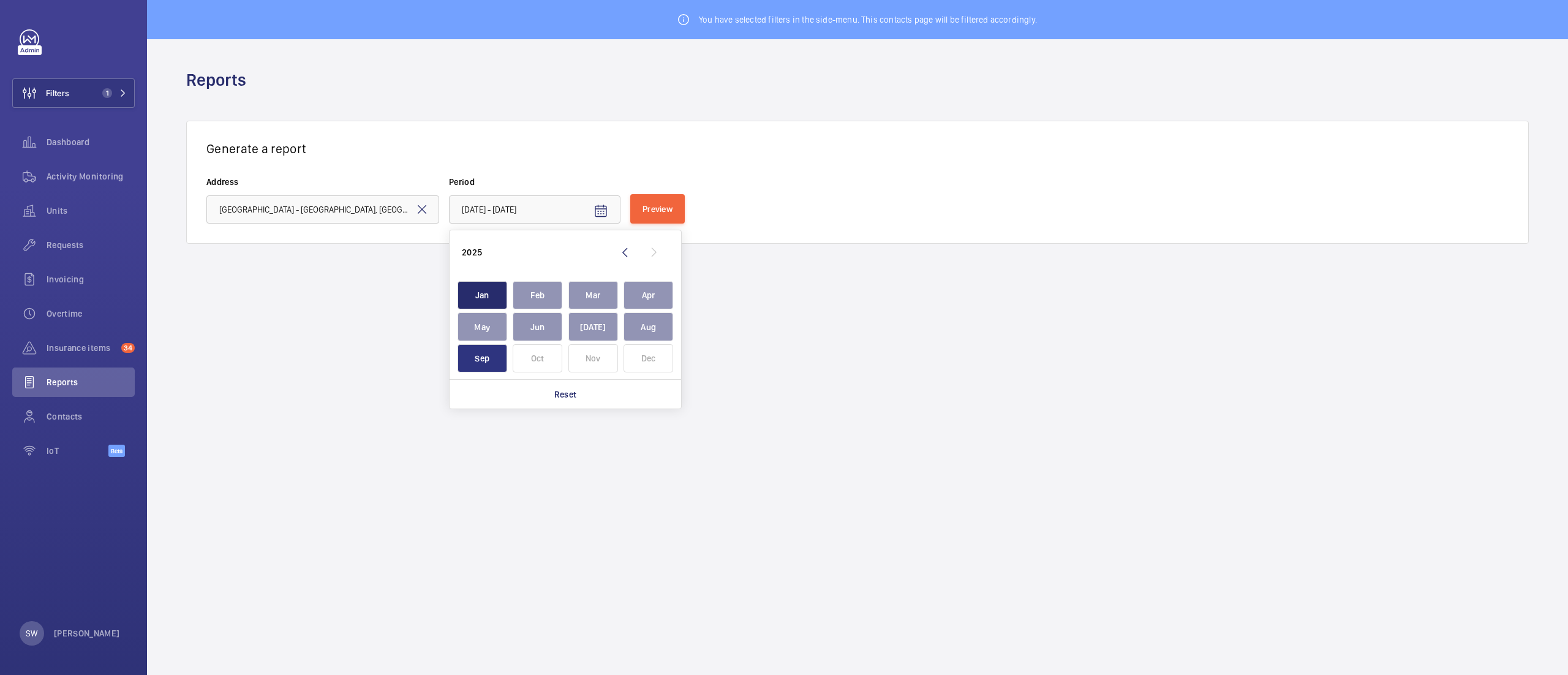
click at [480, 362] on span "Sep" at bounding box center [483, 358] width 50 height 29
type input "[DATE] - [DATE]"
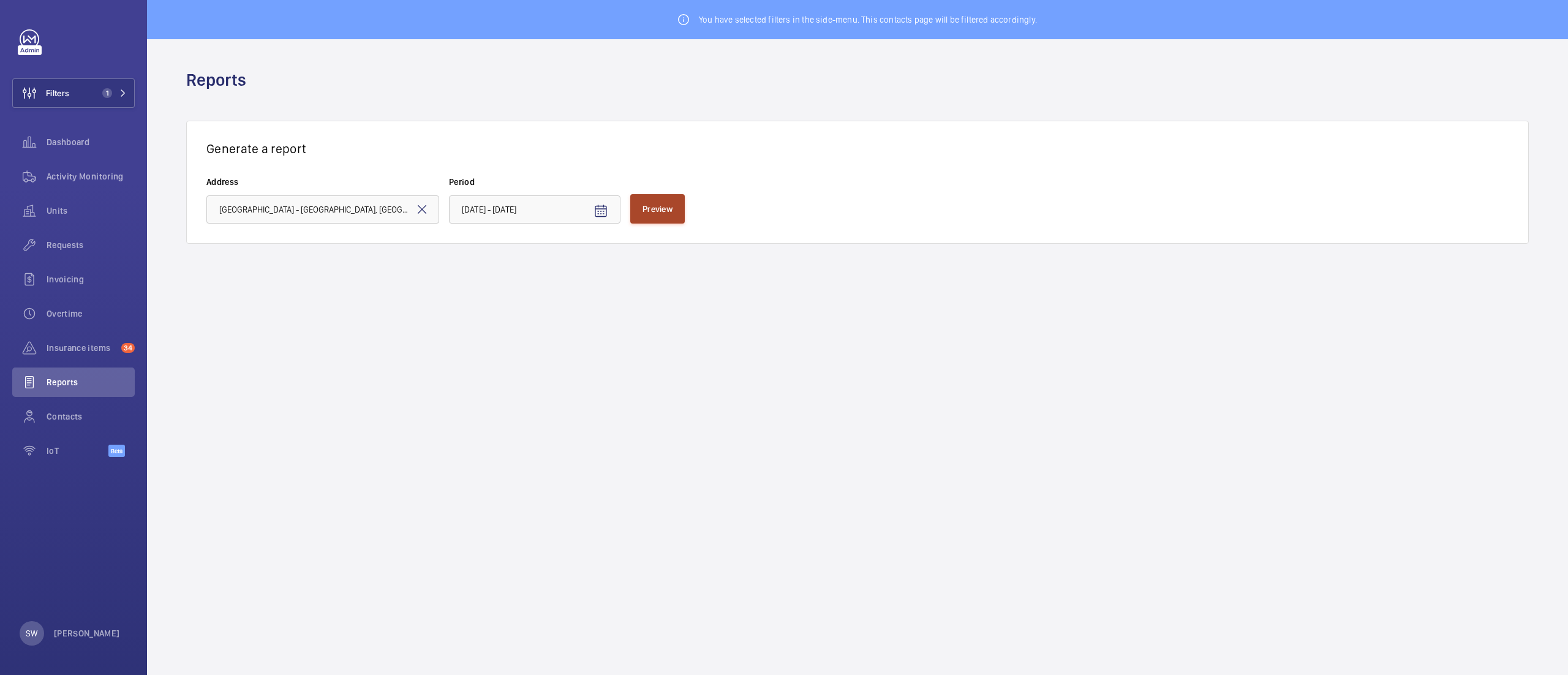
click at [658, 205] on span "Preview" at bounding box center [657, 208] width 30 height 10
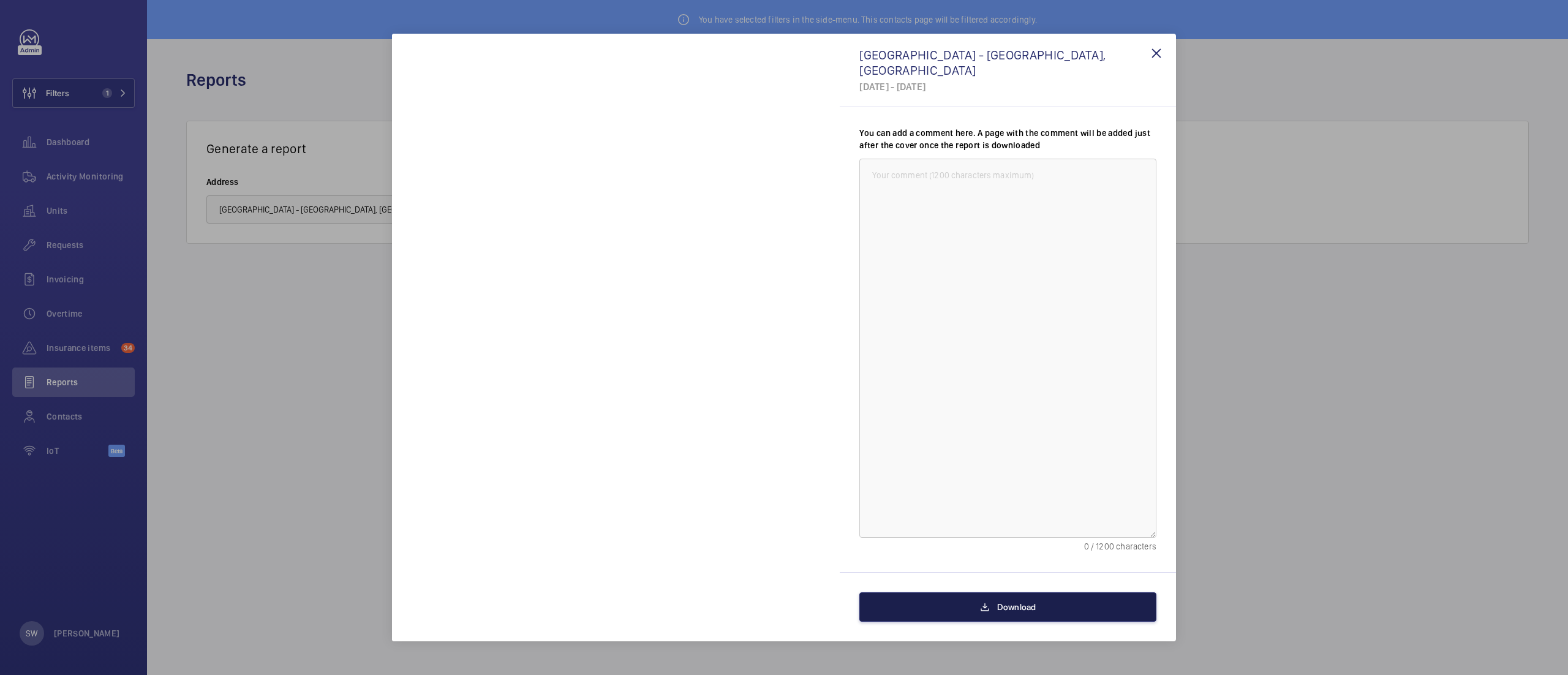
click at [970, 607] on button "Download" at bounding box center [1008, 607] width 297 height 30
